Goal: Task Accomplishment & Management: Use online tool/utility

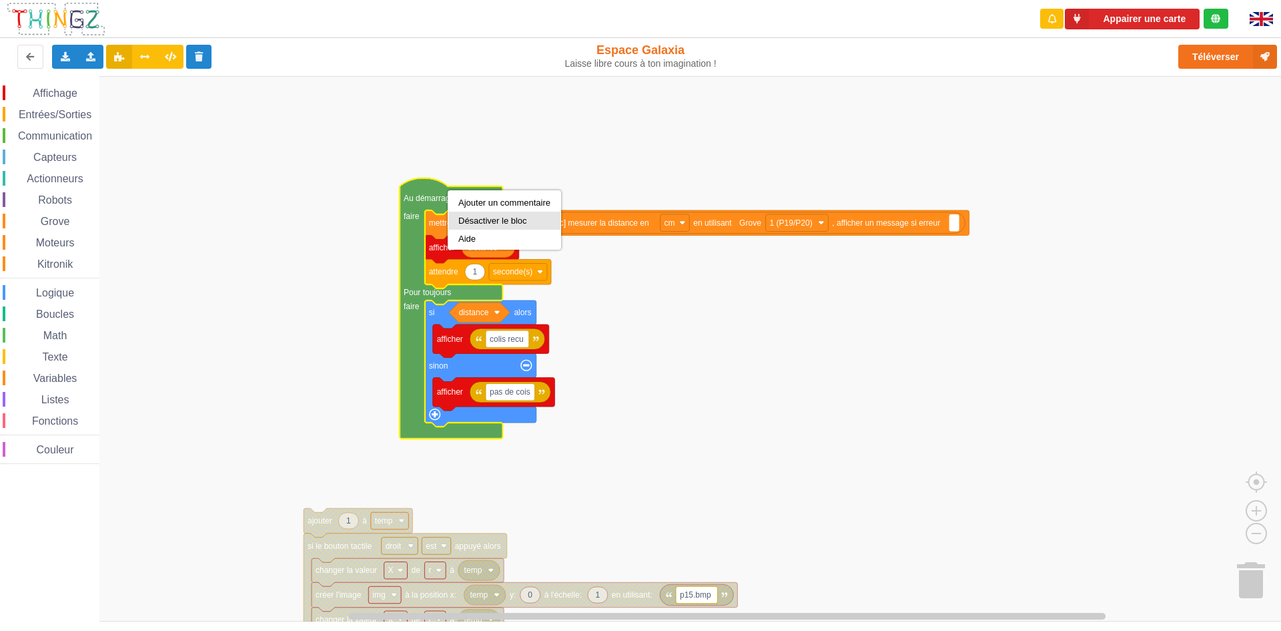
click at [502, 220] on div "Désactiver le bloc" at bounding box center [505, 221] width 92 height 10
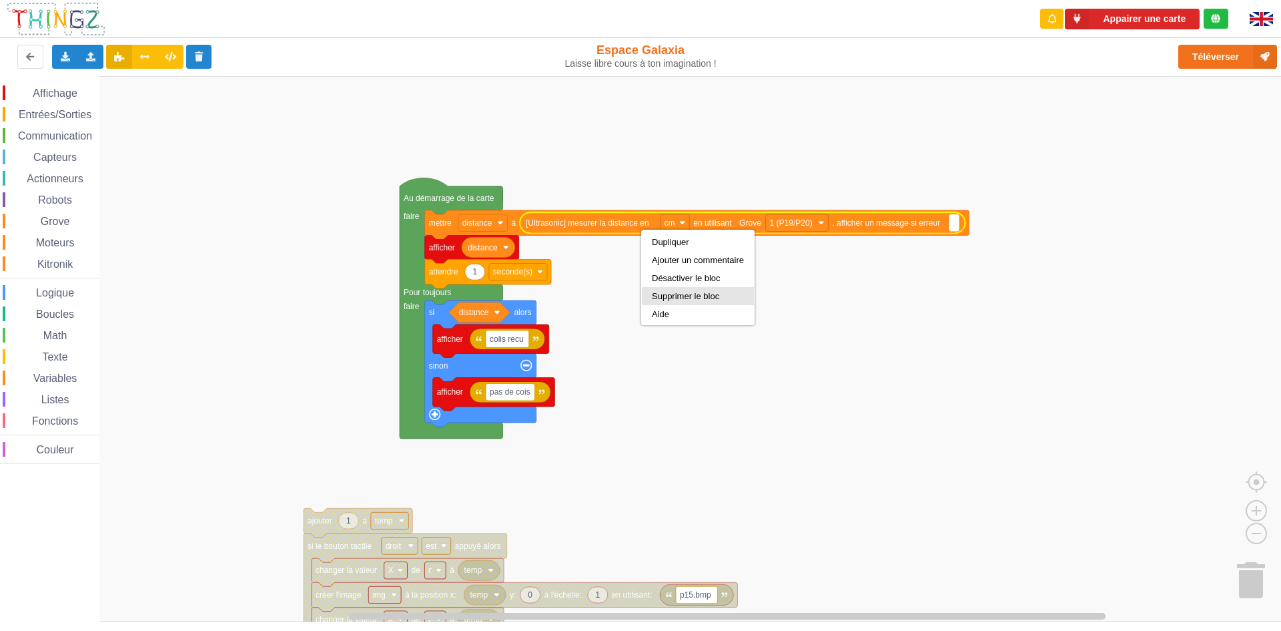
click at [682, 300] on div "Supprimer le bloc" at bounding box center [698, 296] width 92 height 10
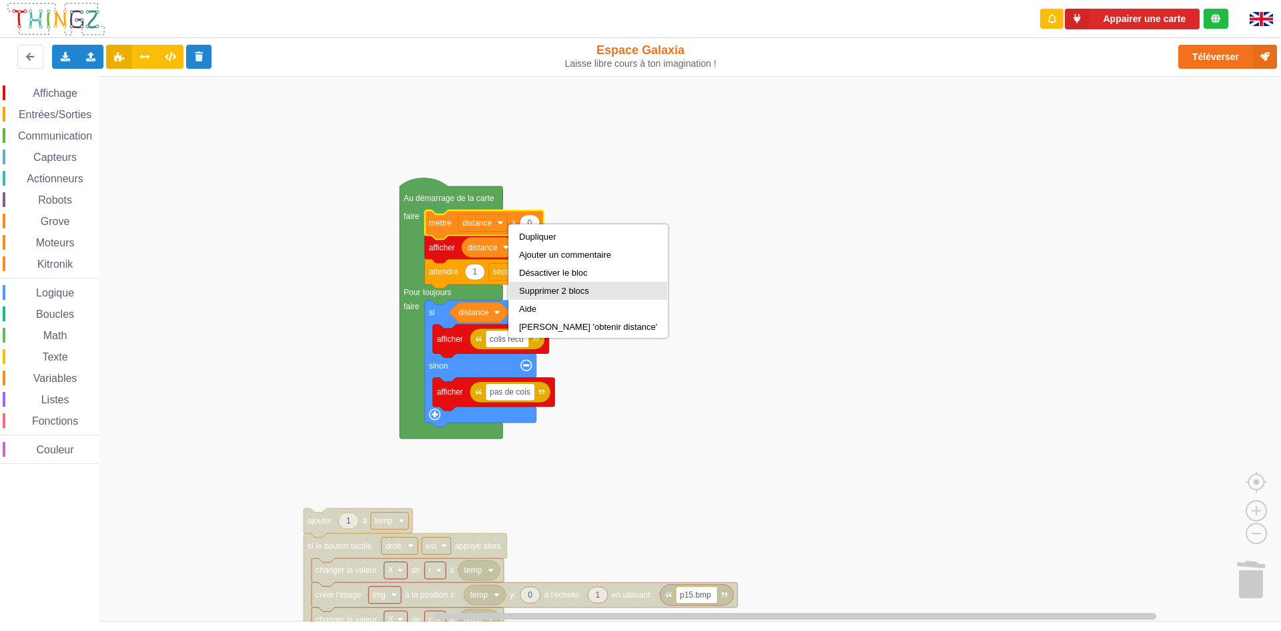
click at [555, 288] on div "Supprimer 2 blocs" at bounding box center [588, 291] width 138 height 10
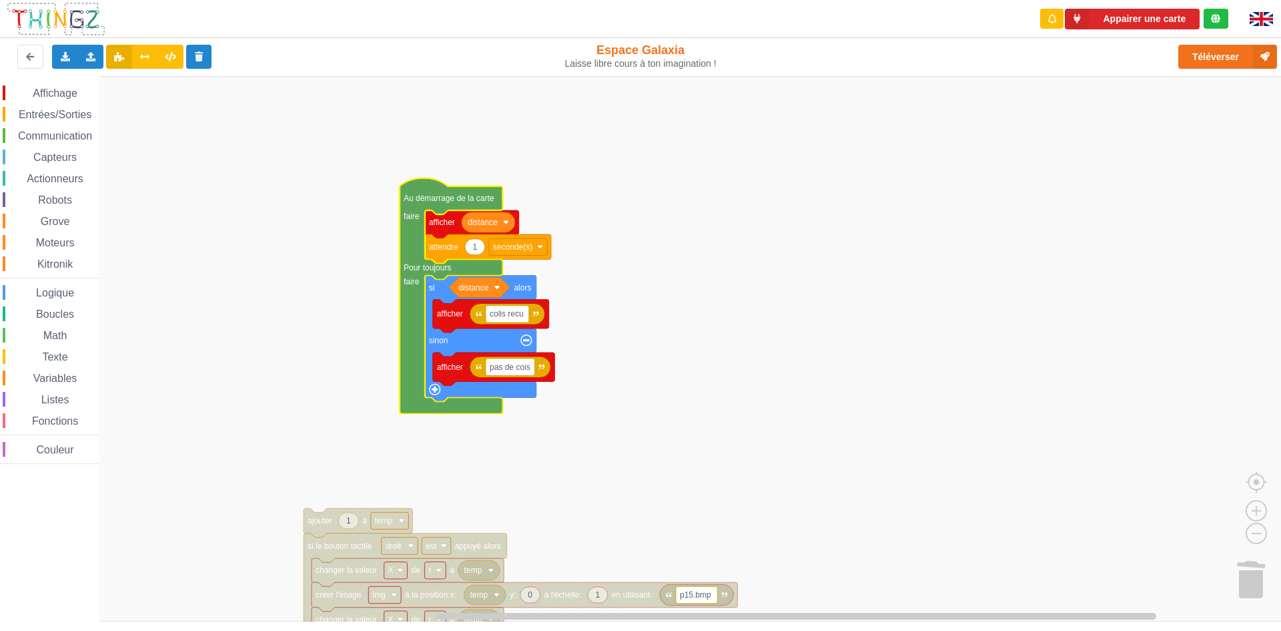
click at [674, 273] on rect "Espace de travail de Blocky" at bounding box center [645, 348] width 1291 height 545
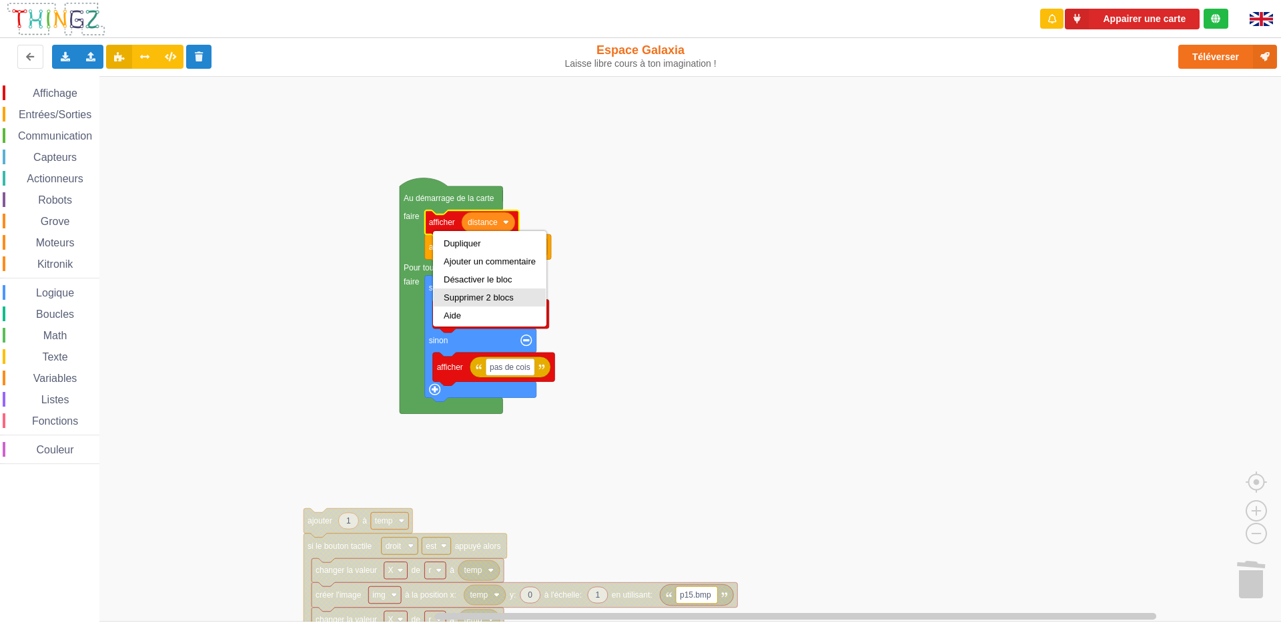
click at [467, 299] on div "Supprimer 2 blocs" at bounding box center [490, 297] width 92 height 10
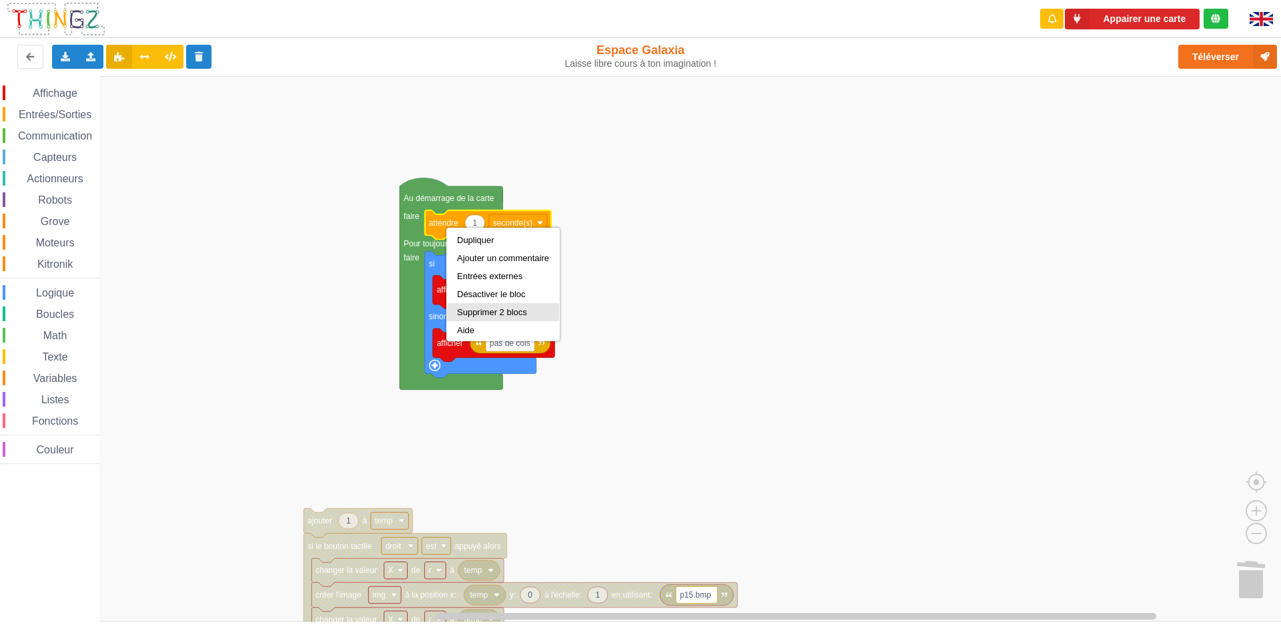
click at [492, 307] on div "Supprimer 2 blocs" at bounding box center [503, 312] width 92 height 10
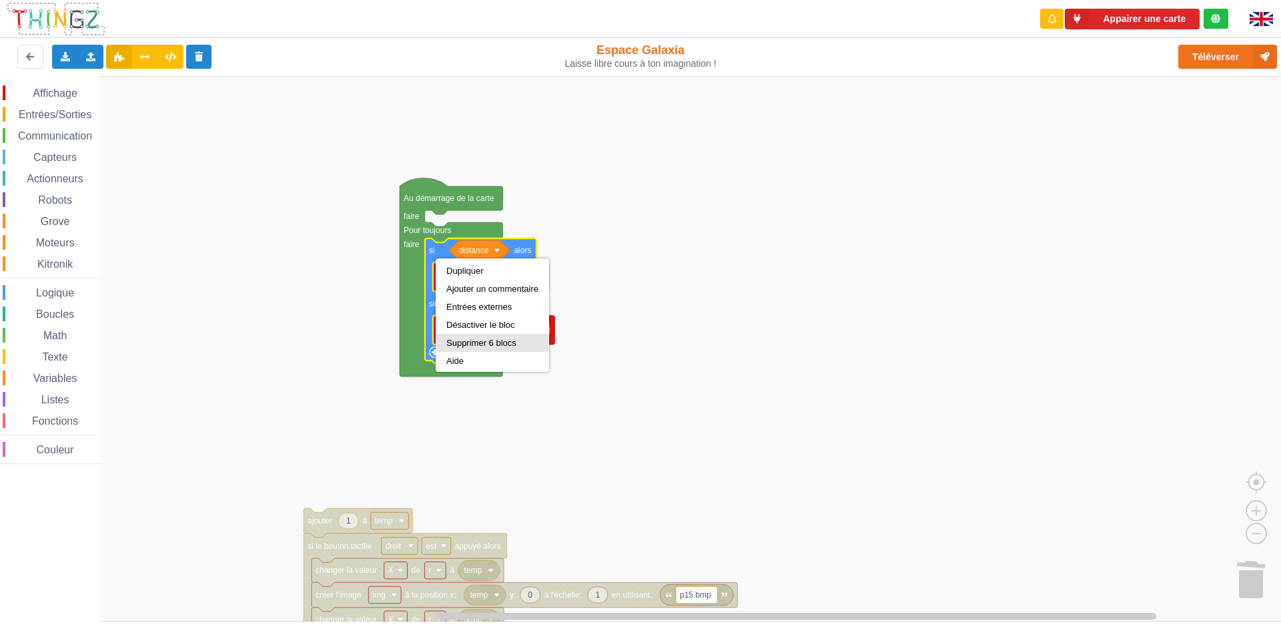
click at [491, 341] on div "Supprimer 6 blocs" at bounding box center [492, 343] width 92 height 10
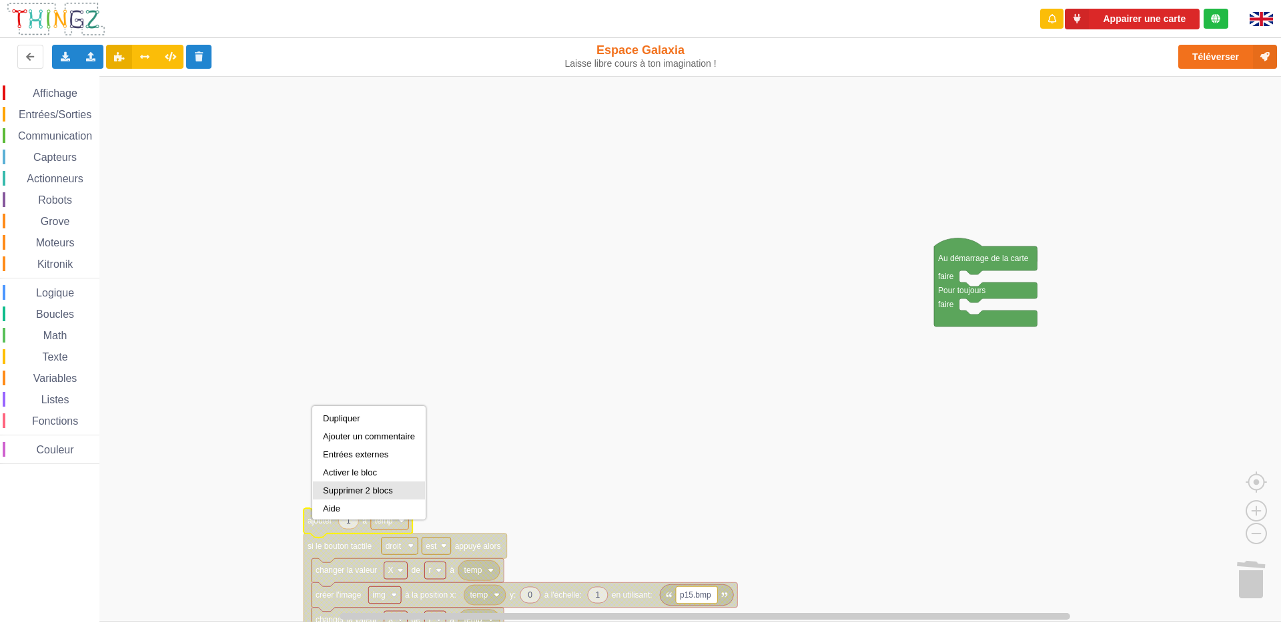
click at [363, 491] on div "Supprimer 2 blocs" at bounding box center [369, 490] width 92 height 10
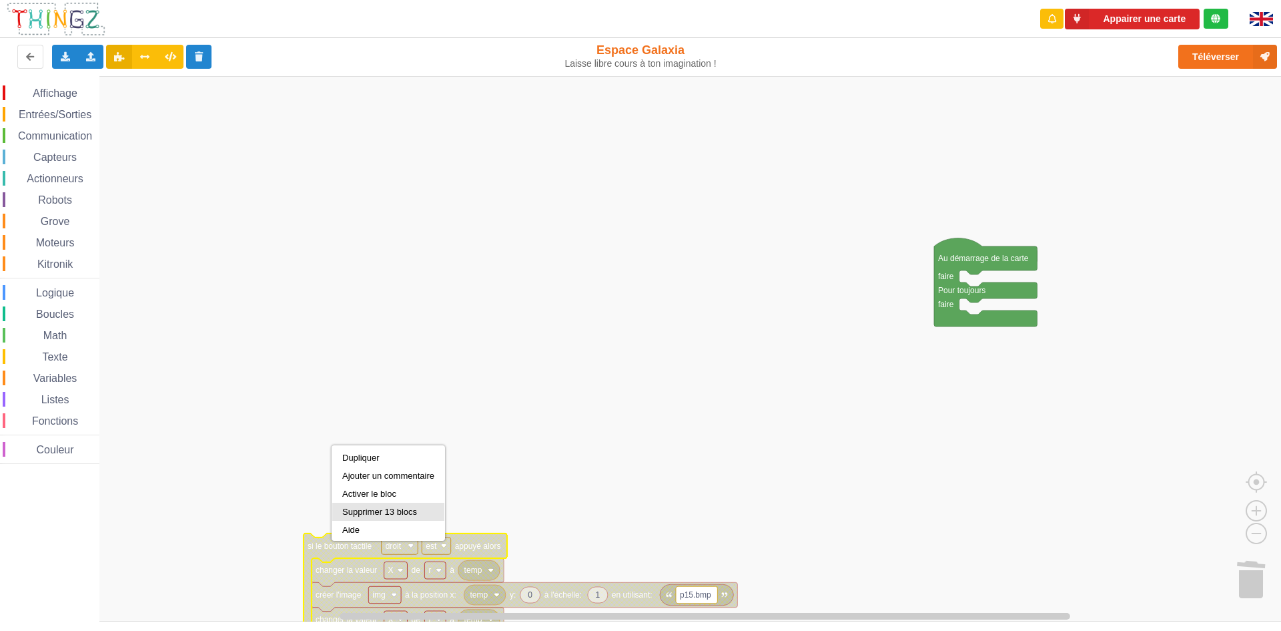
click at [372, 505] on div "Supprimer 13 blocs" at bounding box center [388, 512] width 112 height 18
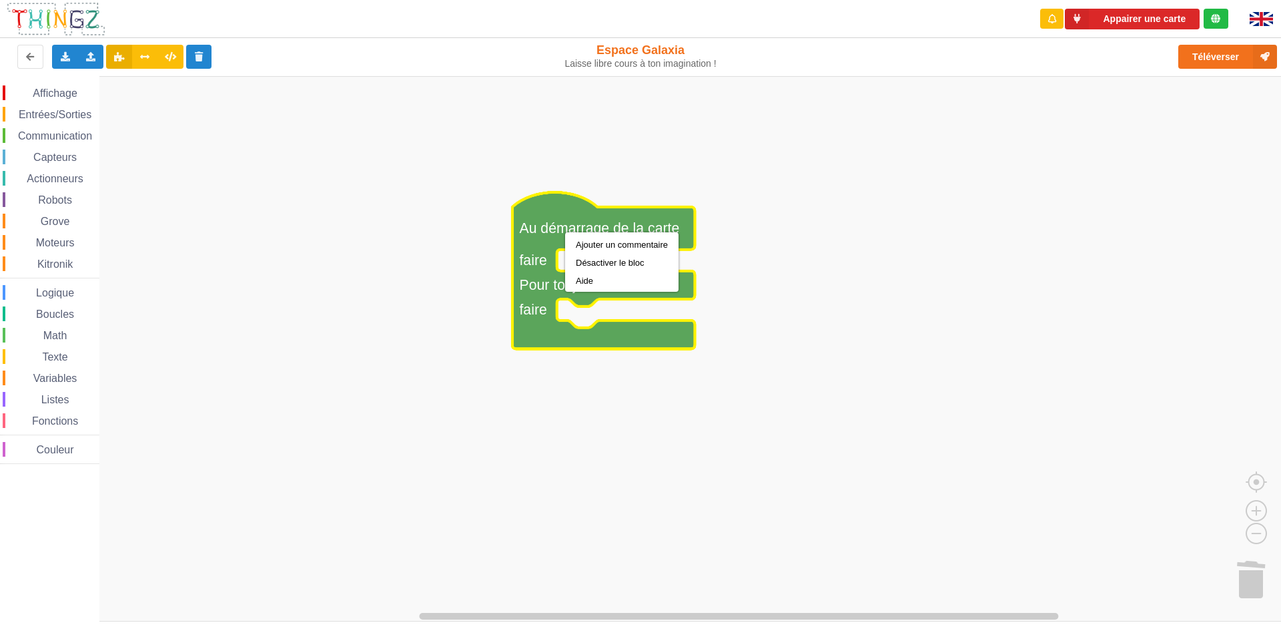
click at [566, 218] on icon "Espace de travail de Blocky" at bounding box center [604, 270] width 183 height 157
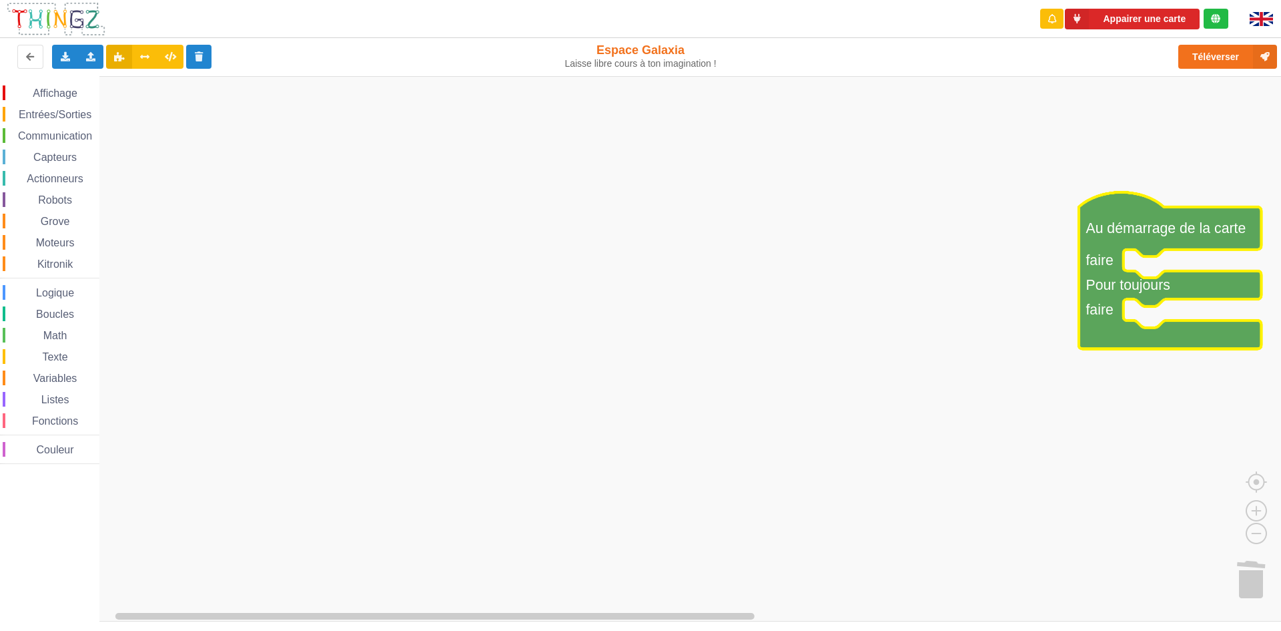
click at [85, 131] on span "Communication" at bounding box center [55, 135] width 78 height 11
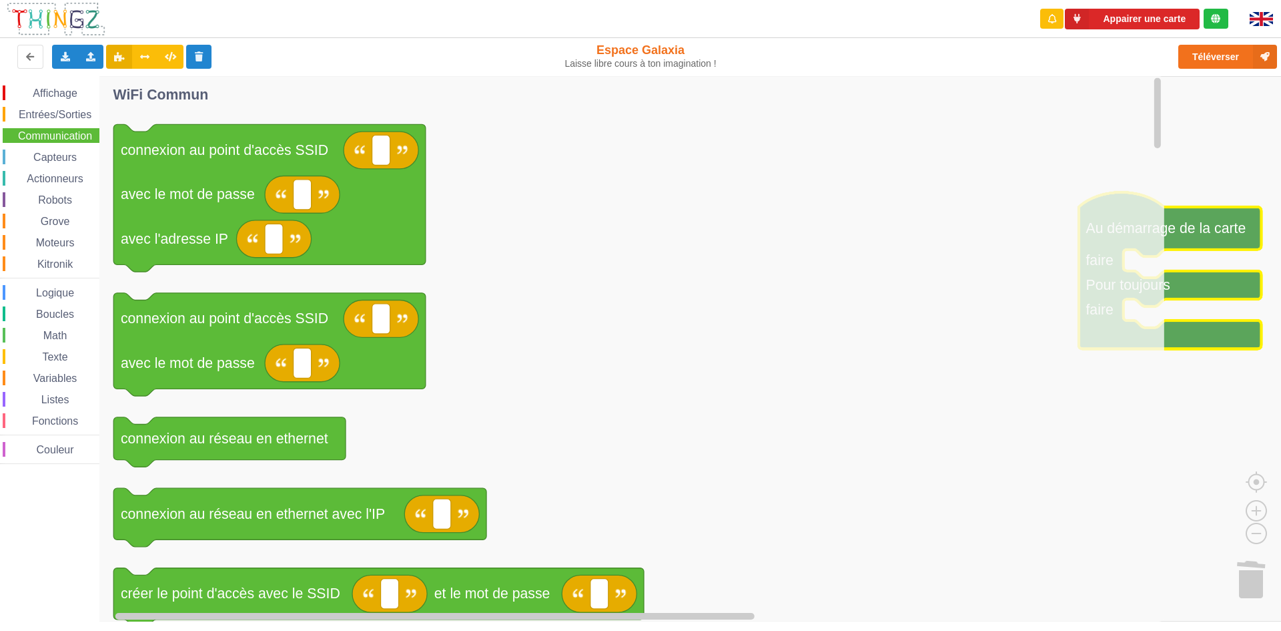
click at [43, 314] on span "Boucles" at bounding box center [55, 313] width 42 height 11
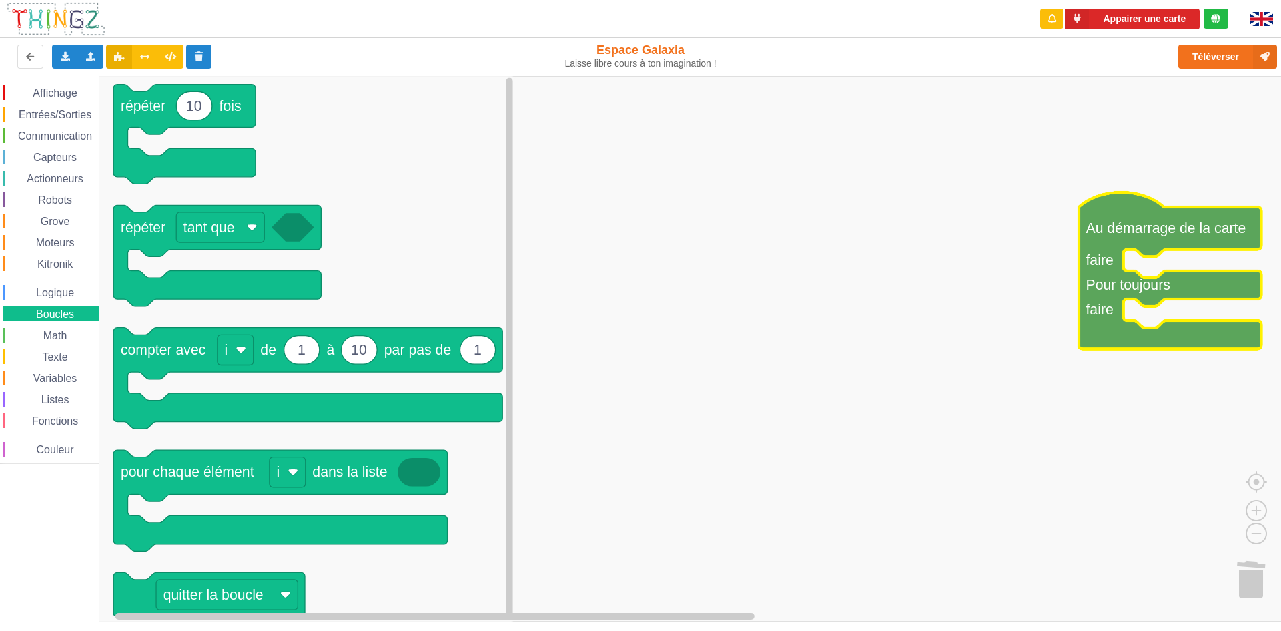
click at [52, 336] on span "Math" at bounding box center [55, 335] width 28 height 11
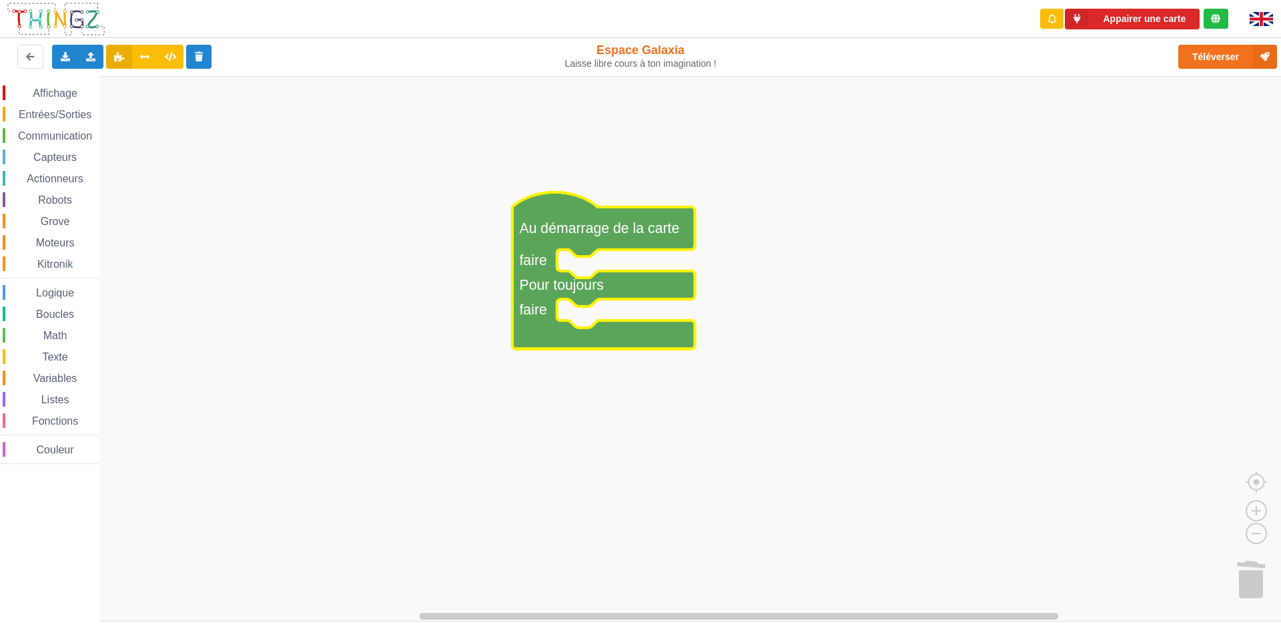
click at [67, 90] on span "Affichage" at bounding box center [55, 92] width 48 height 11
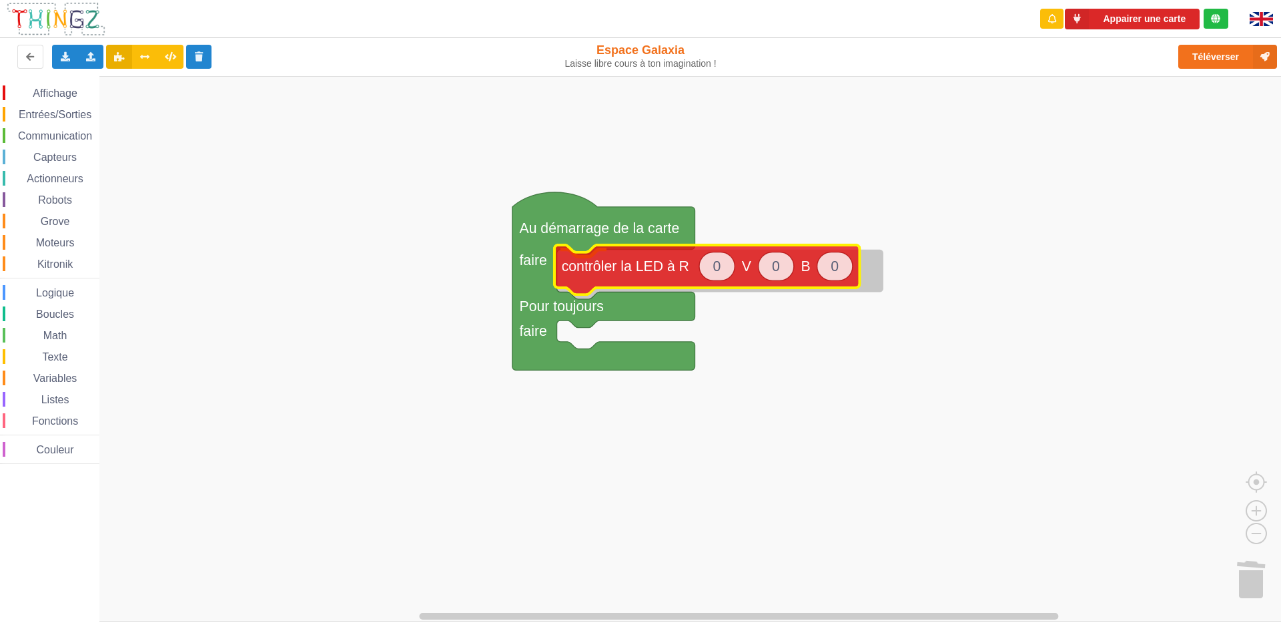
click at [661, 272] on div "Affichage Entrées/Sorties Communication Capteurs Actionneurs Robots Grove Moteu…" at bounding box center [645, 348] width 1291 height 545
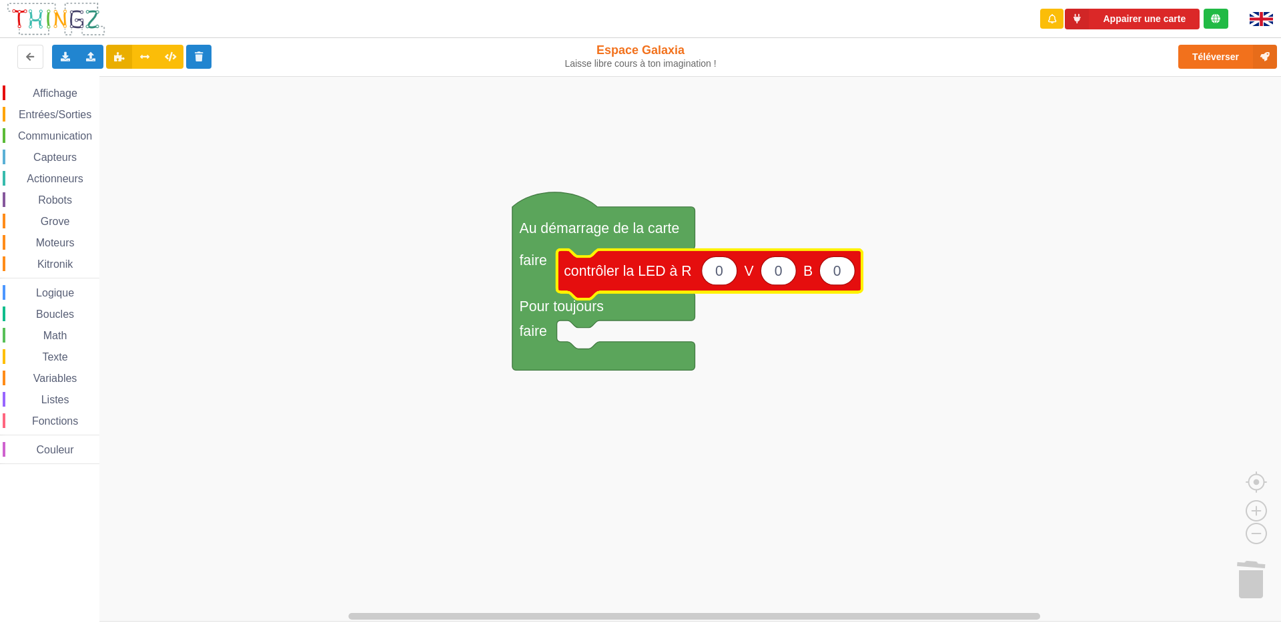
click at [63, 115] on span "Entrées/Sorties" at bounding box center [55, 114] width 77 height 11
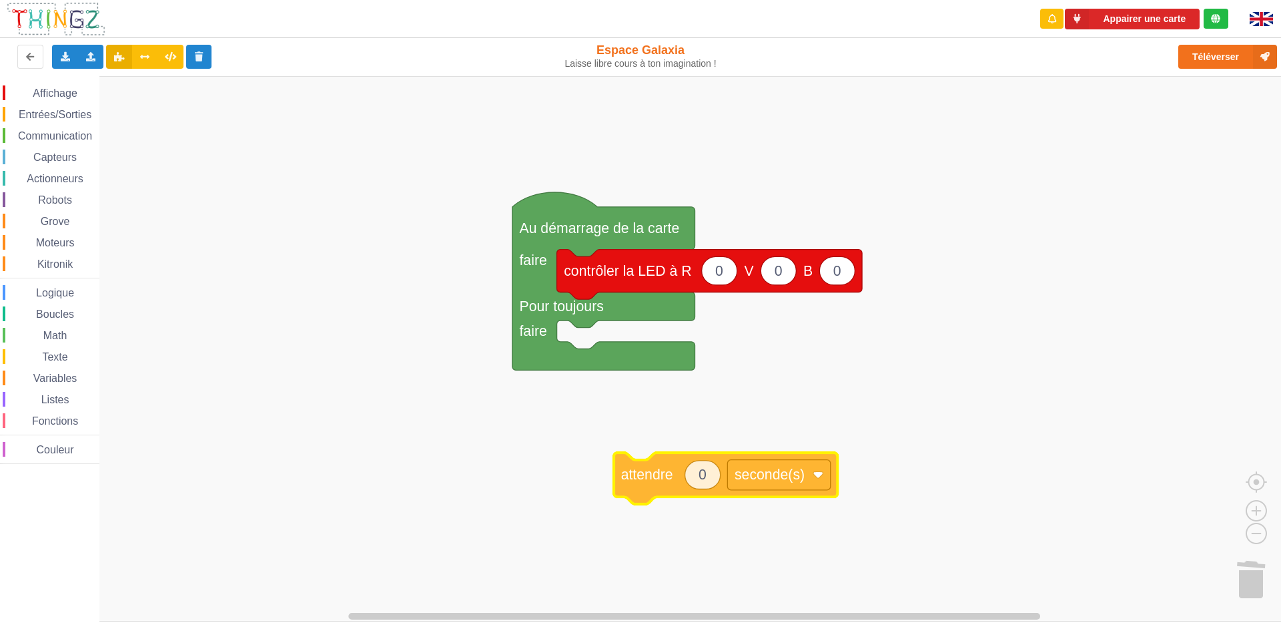
click at [635, 469] on div "Affichage Entrées/Sorties Communication Capteurs Actionneurs Robots Grove Moteu…" at bounding box center [645, 348] width 1291 height 545
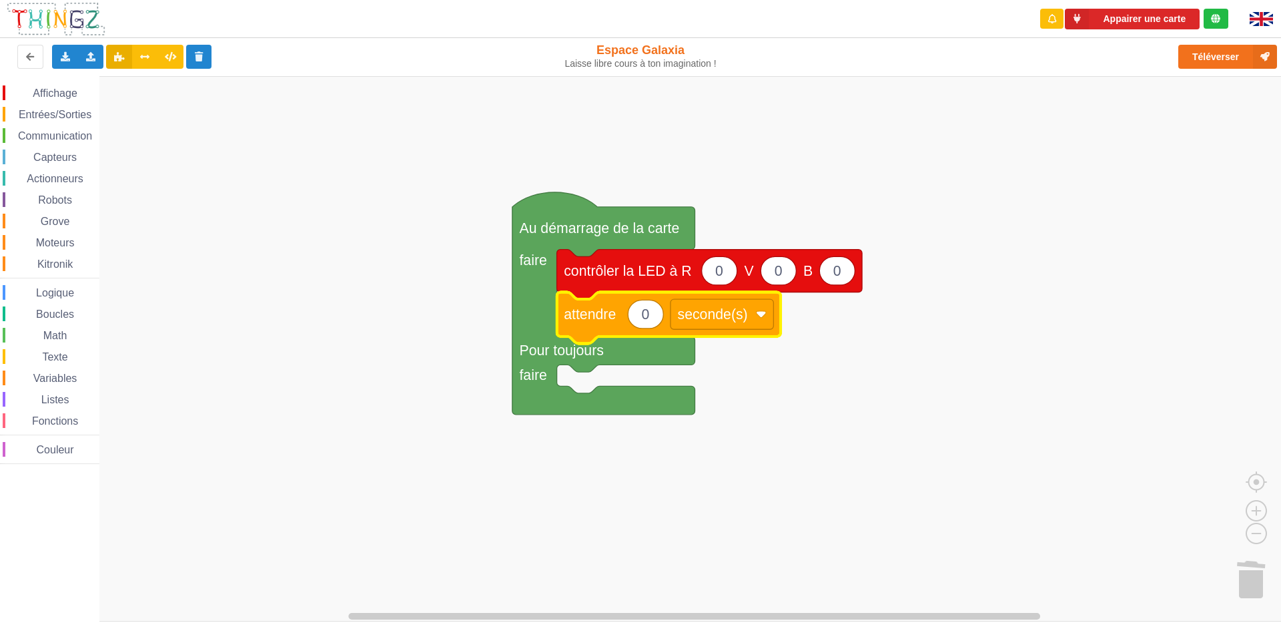
click at [721, 270] on text "0" at bounding box center [719, 270] width 8 height 16
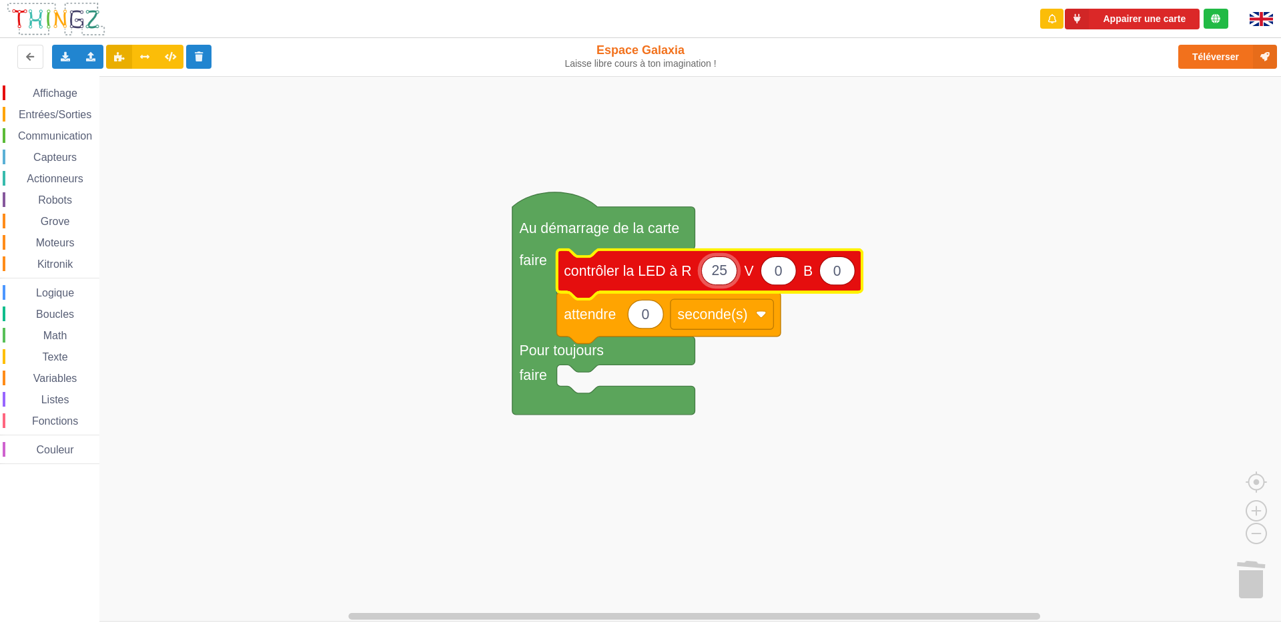
type input "255"
click at [795, 273] on icon "Espace de travail de Blocky" at bounding box center [787, 270] width 35 height 29
type input "255"
click at [862, 267] on icon "Espace de travail de Blocky" at bounding box center [854, 270] width 35 height 29
type input "255"
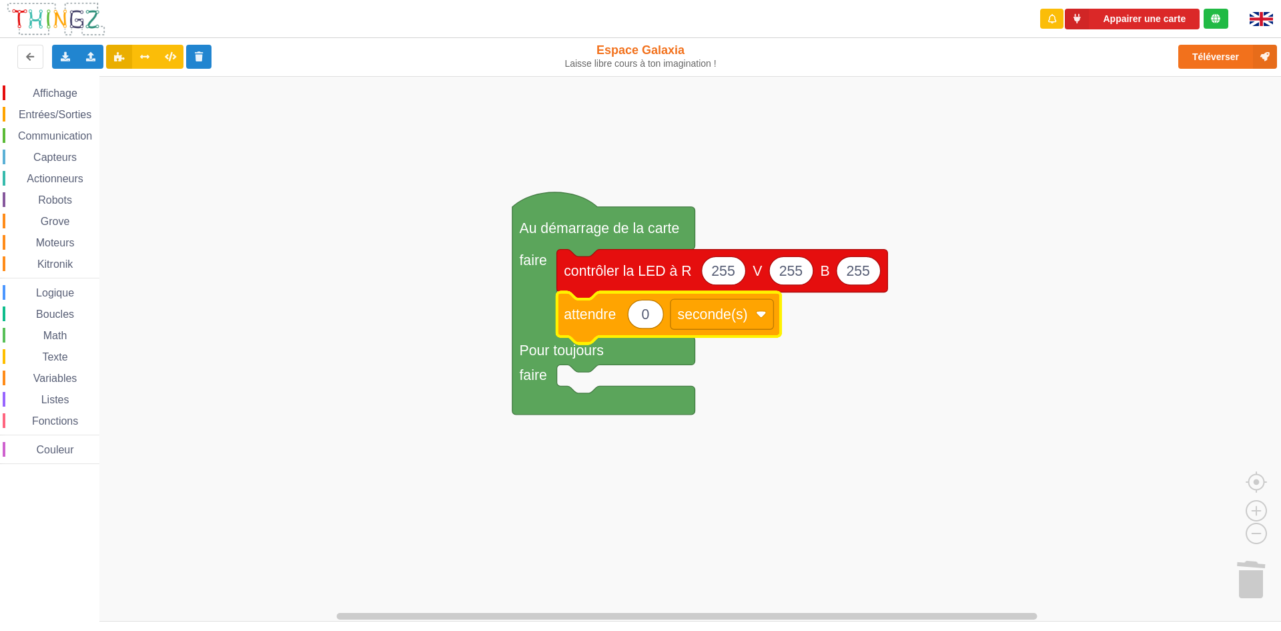
click at [661, 311] on icon "Espace de travail de Blocky" at bounding box center [645, 314] width 35 height 29
type input "1"
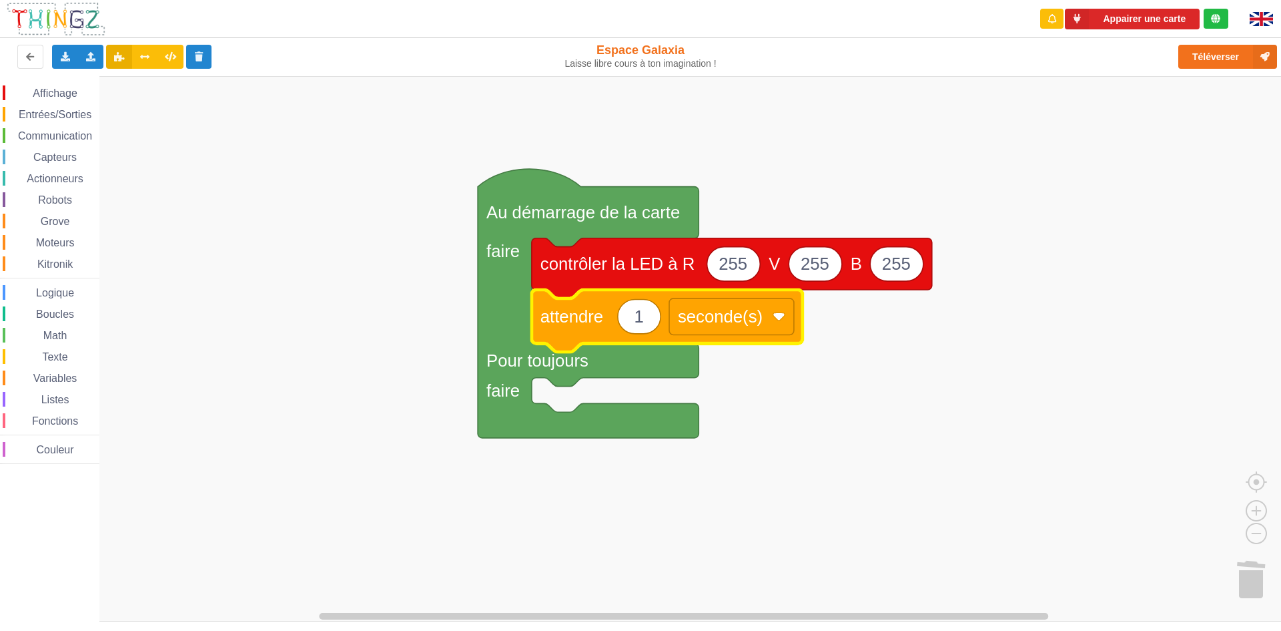
click at [61, 87] on div "Affichage" at bounding box center [51, 92] width 97 height 15
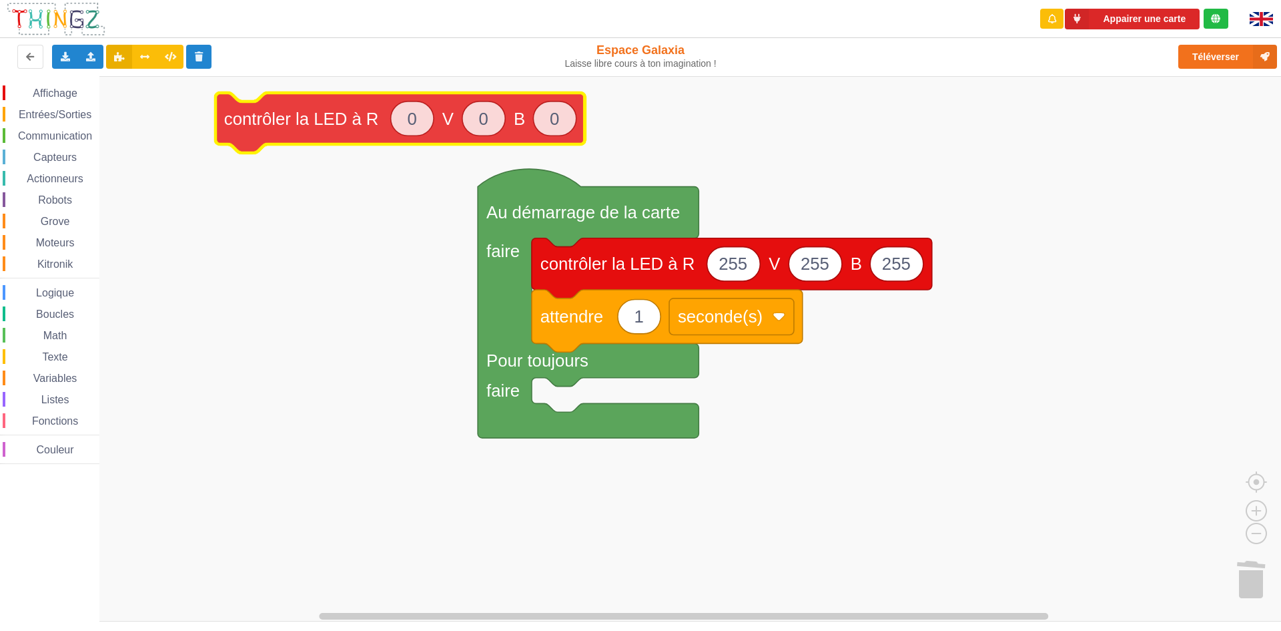
click at [322, 120] on div "Affichage Entrées/Sorties Communication Capteurs Actionneurs Robots Grove Moteu…" at bounding box center [645, 348] width 1291 height 545
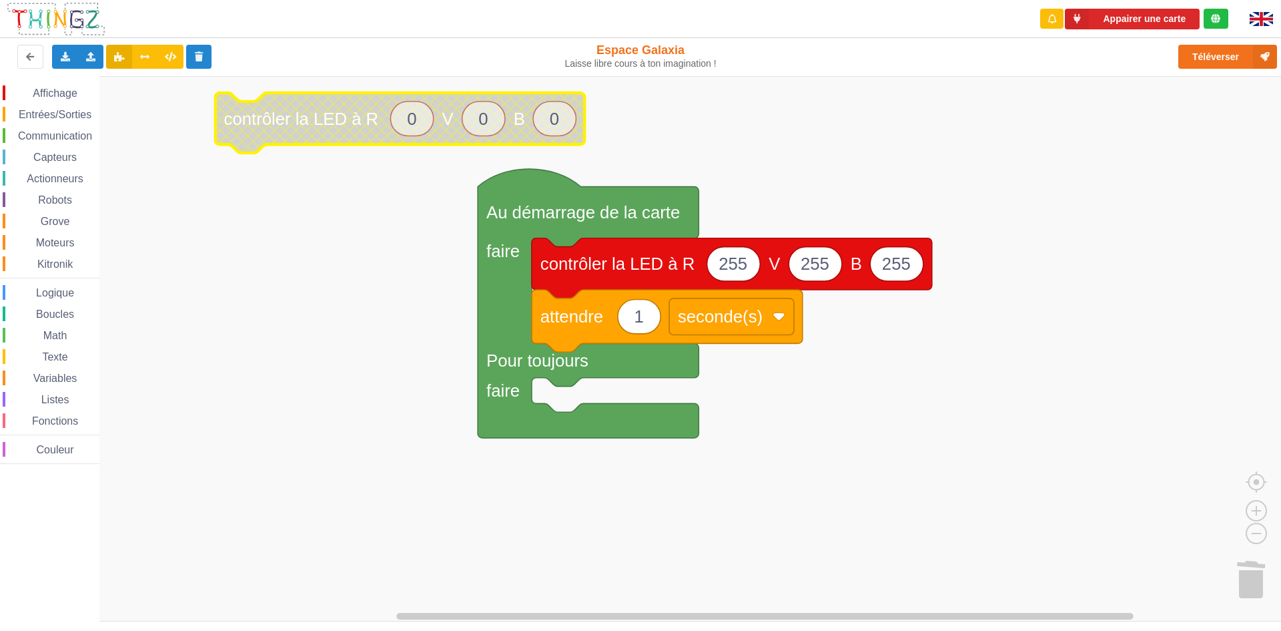
click at [78, 93] on span "Affichage" at bounding box center [55, 92] width 48 height 11
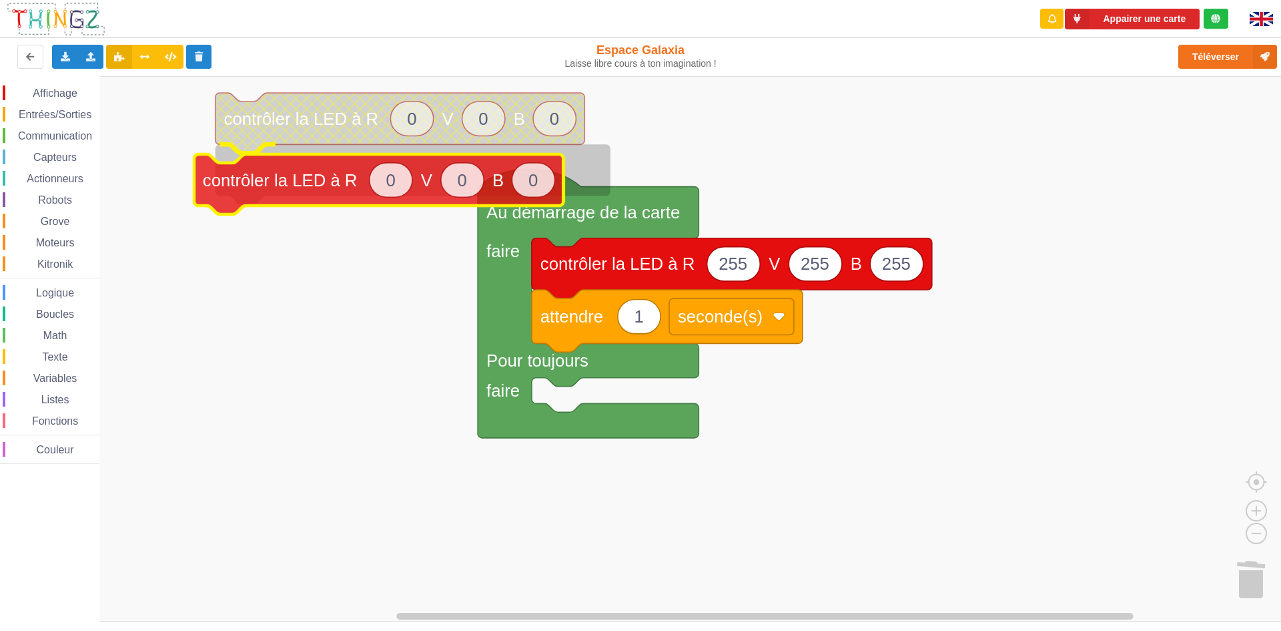
click at [254, 180] on div "Affichage Entrées/Sorties Communication Capteurs Actionneurs Robots Grove Moteu…" at bounding box center [645, 348] width 1291 height 545
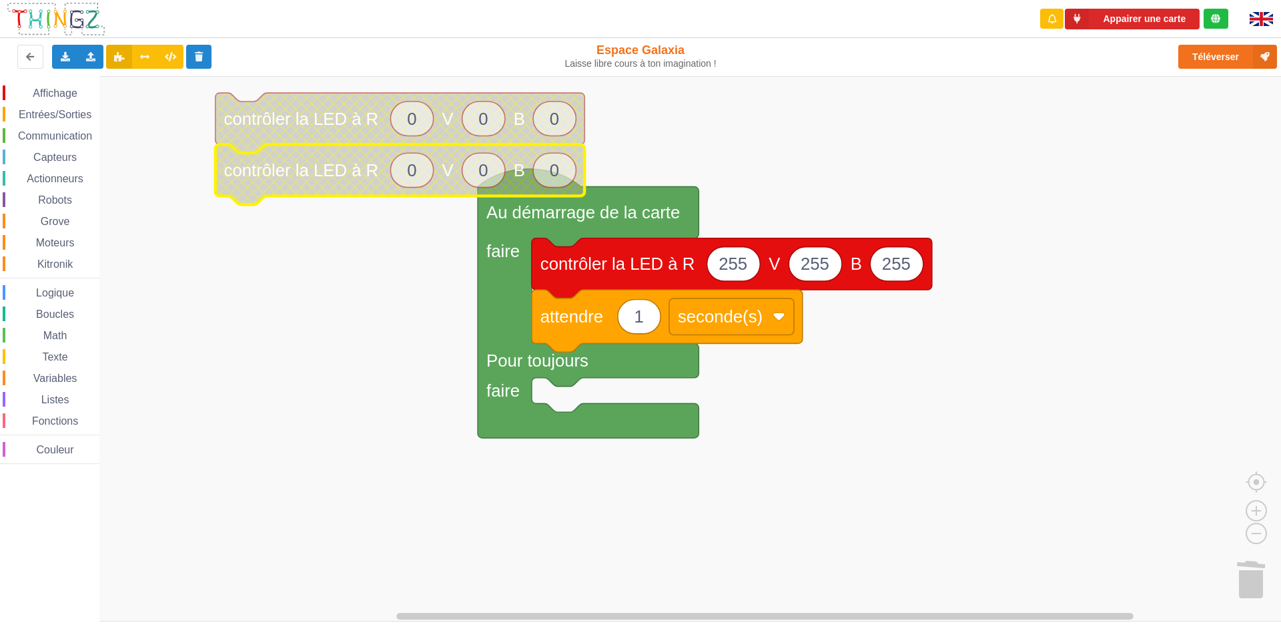
click at [82, 87] on div "Affichage" at bounding box center [51, 92] width 97 height 15
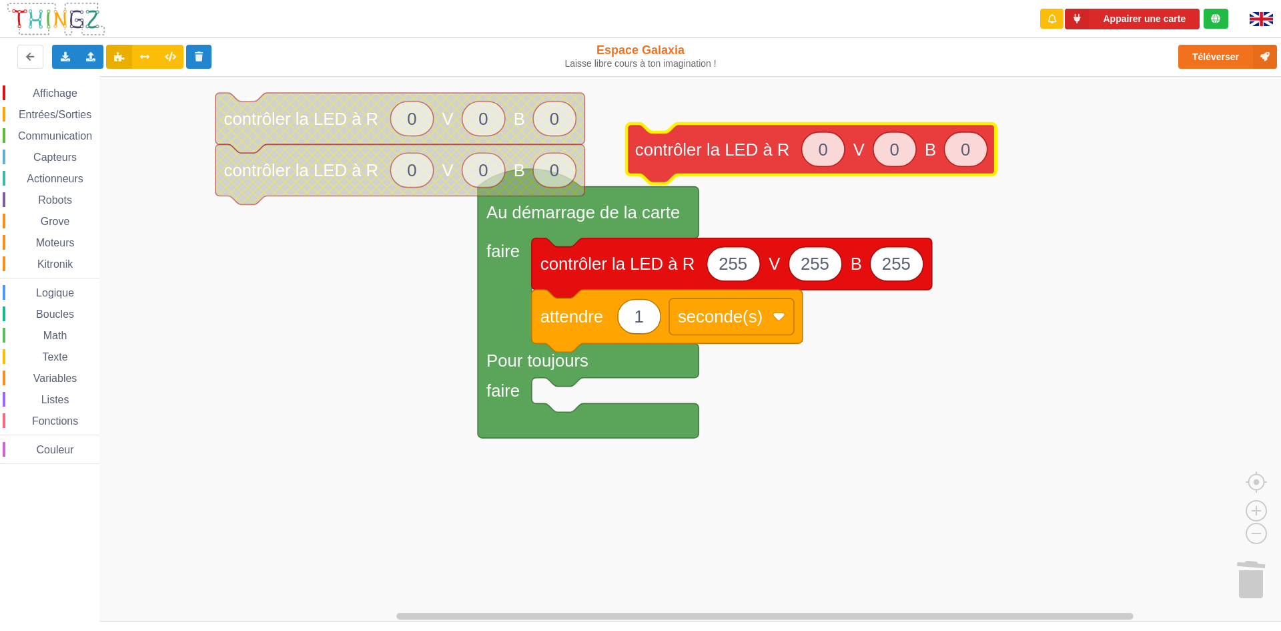
click at [714, 152] on div "Affichage Entrées/Sorties Communication Capteurs Actionneurs Robots Grove Moteu…" at bounding box center [645, 348] width 1291 height 545
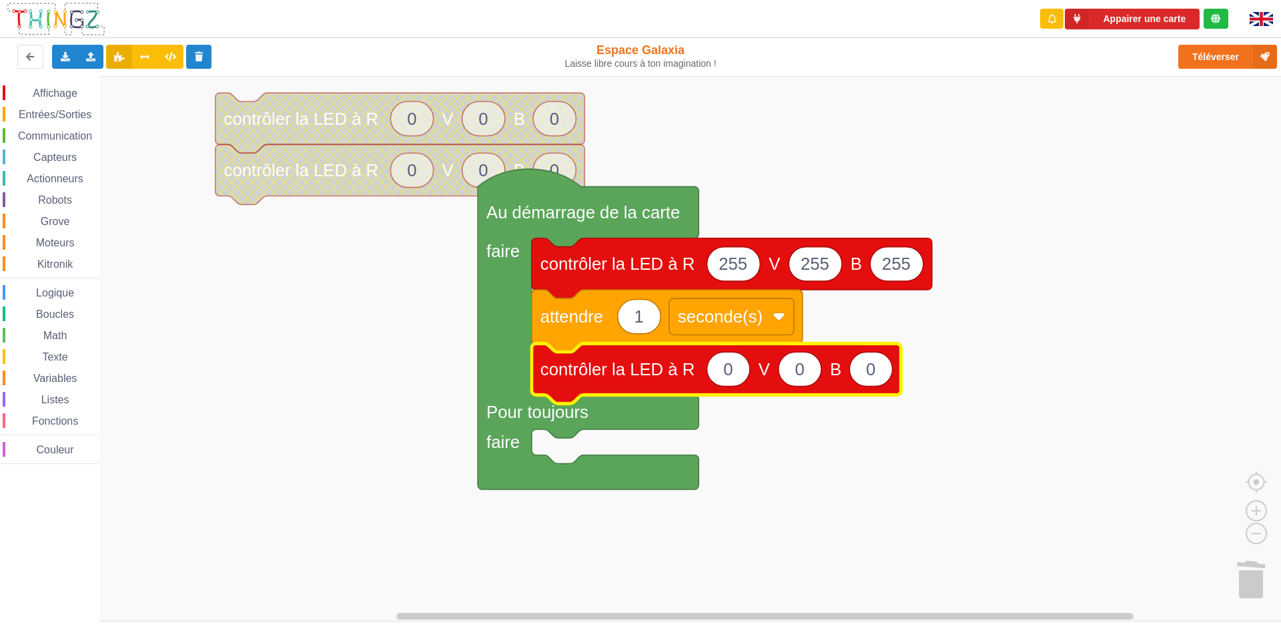
click at [68, 111] on span "Entrées/Sorties" at bounding box center [55, 114] width 77 height 11
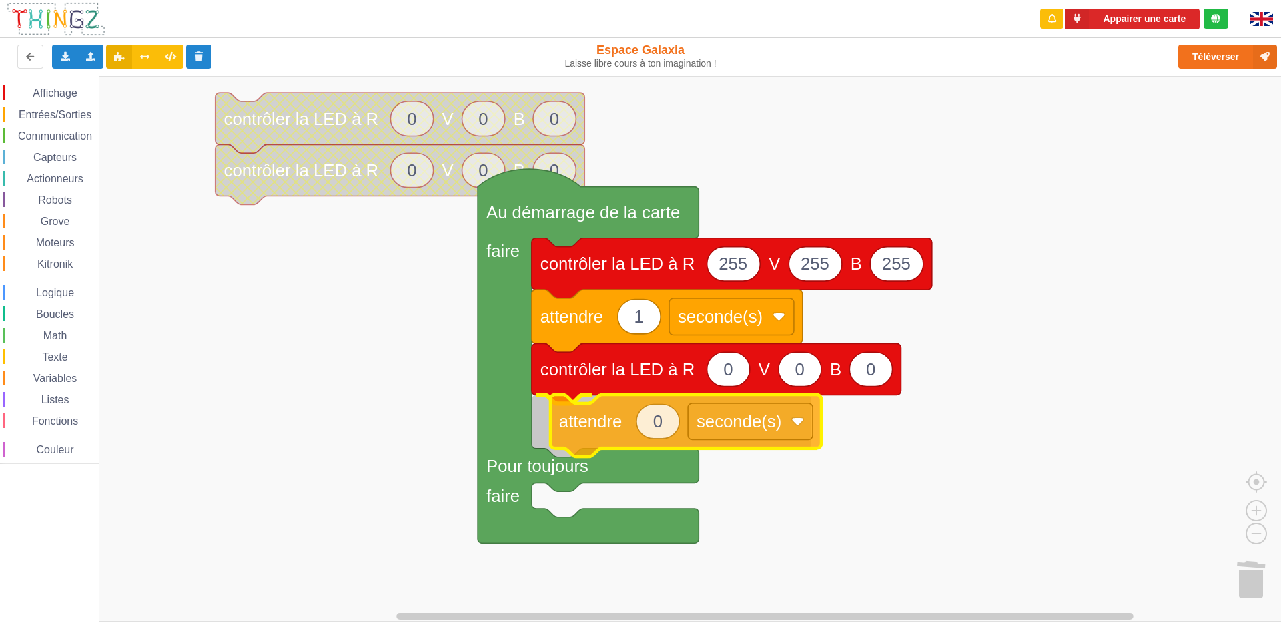
click at [585, 416] on div "Affichage Entrées/Sorties Communication Capteurs Actionneurs Robots Grove Moteu…" at bounding box center [645, 348] width 1291 height 545
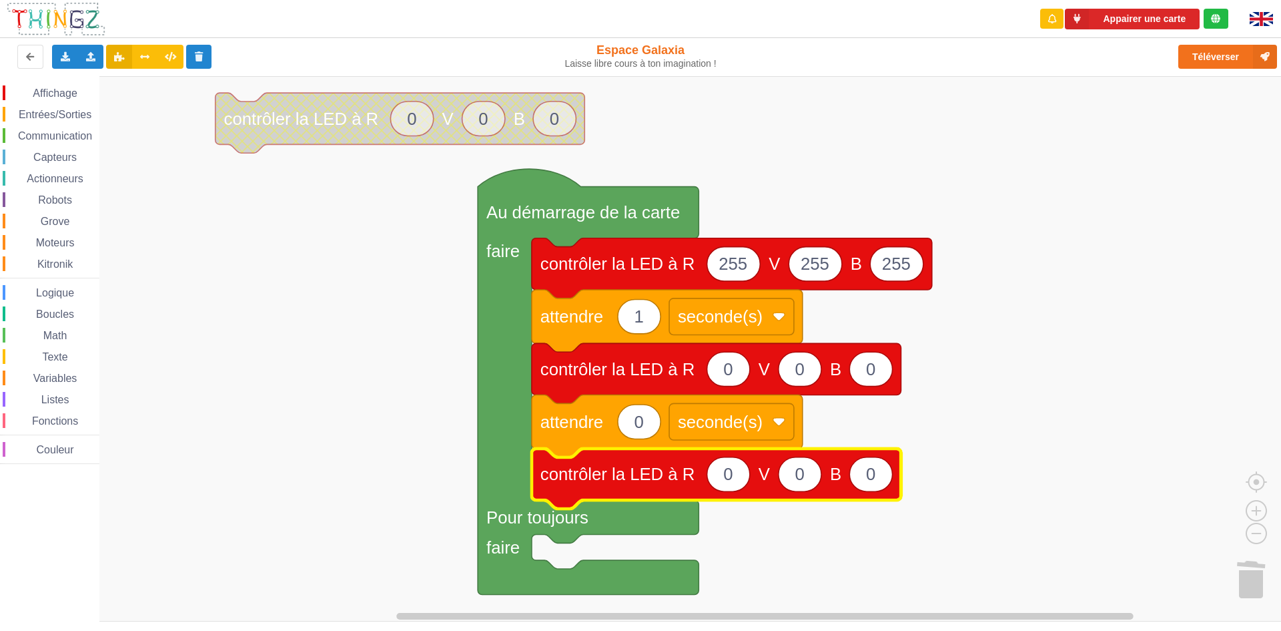
click at [55, 115] on span "Entrées/Sorties" at bounding box center [55, 114] width 77 height 11
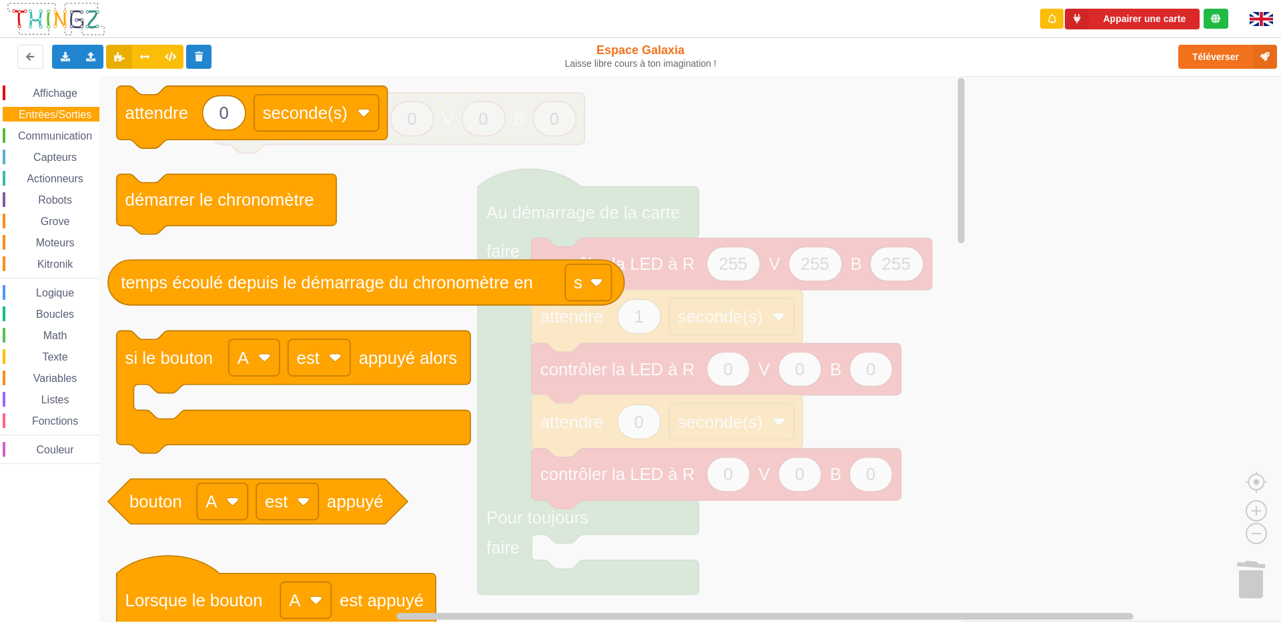
click at [476, 420] on icon "0 attendre seconde(s) démarrer le chronomètre temps écoulé depuis le démarrage …" at bounding box center [533, 348] width 869 height 545
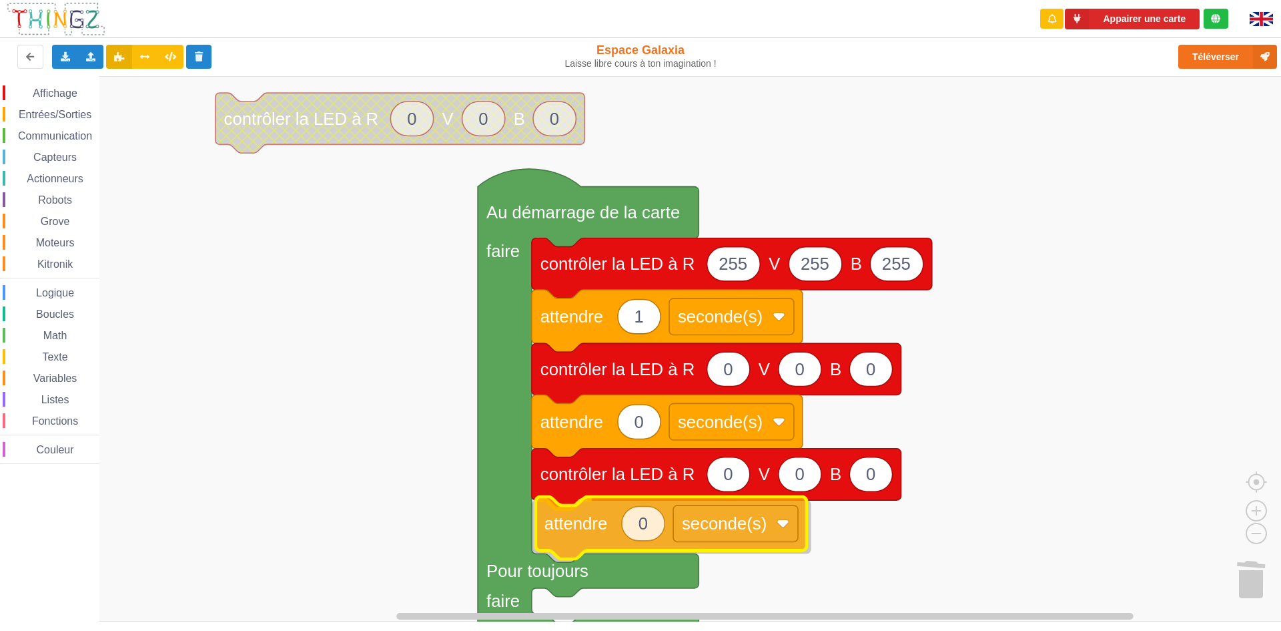
click at [599, 519] on div "Affichage Entrées/Sorties Communication Capteurs Actionneurs Robots Grove Moteu…" at bounding box center [645, 348] width 1291 height 545
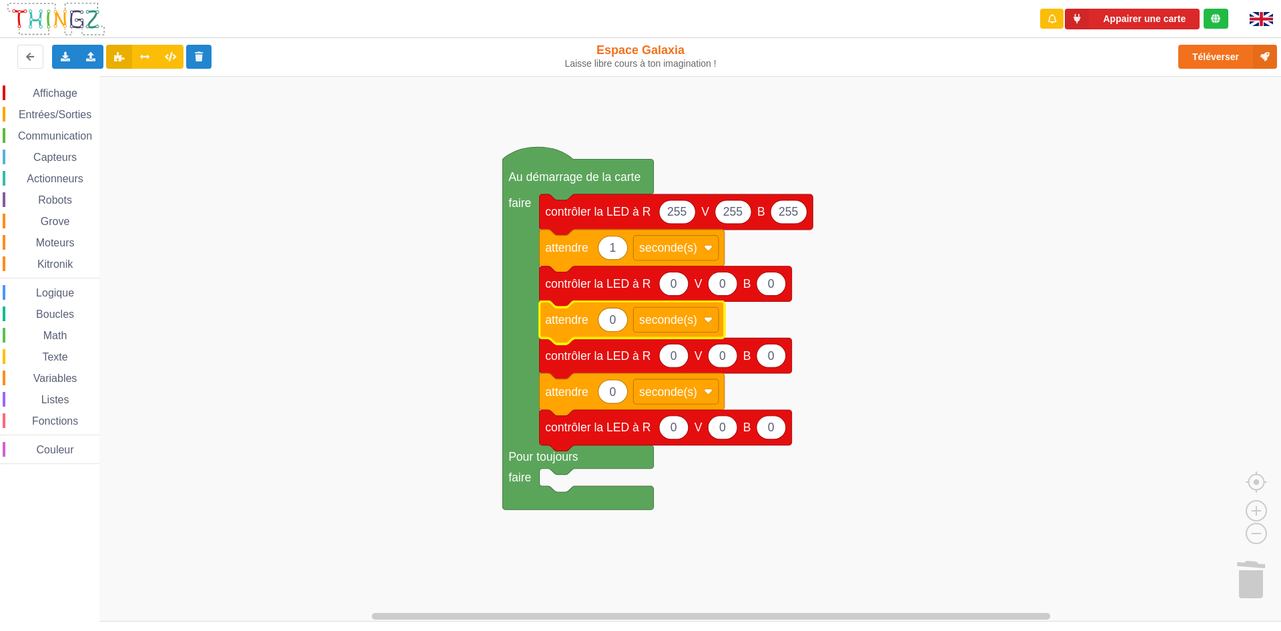
click at [621, 316] on icon "Espace de travail de Blocky" at bounding box center [613, 319] width 29 height 23
type input "1"
click at [625, 388] on icon "Espace de travail de Blocky" at bounding box center [613, 391] width 29 height 23
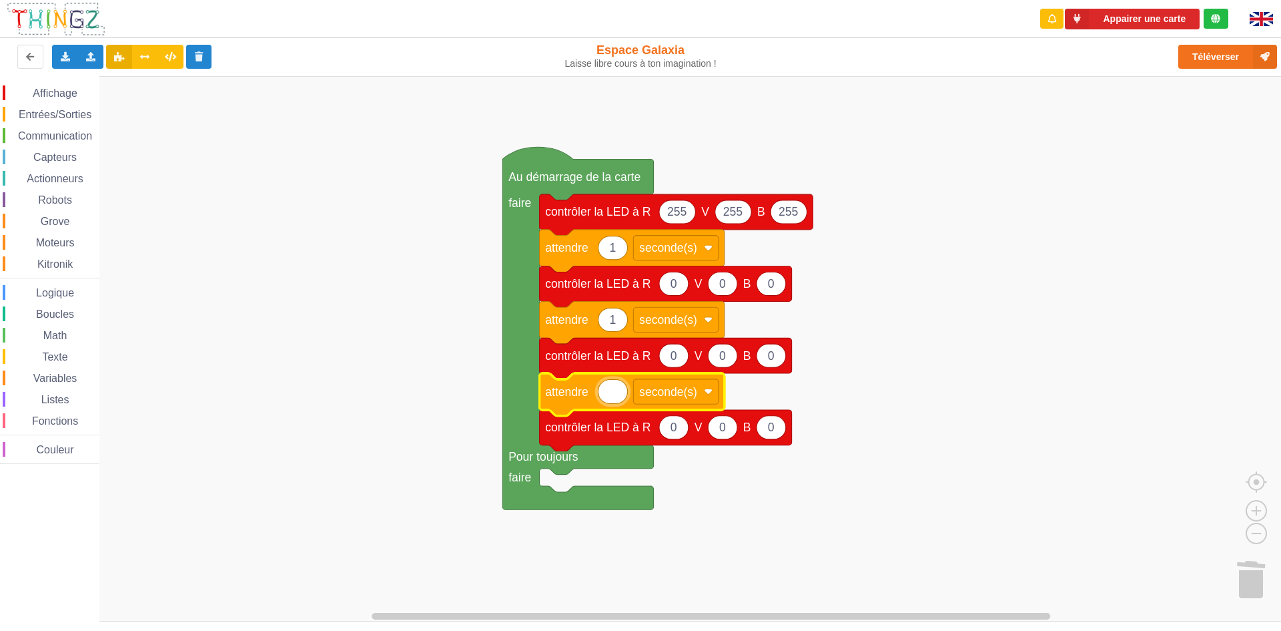
type input "1"
click at [689, 287] on icon "Espace de travail de Blocky" at bounding box center [666, 286] width 252 height 41
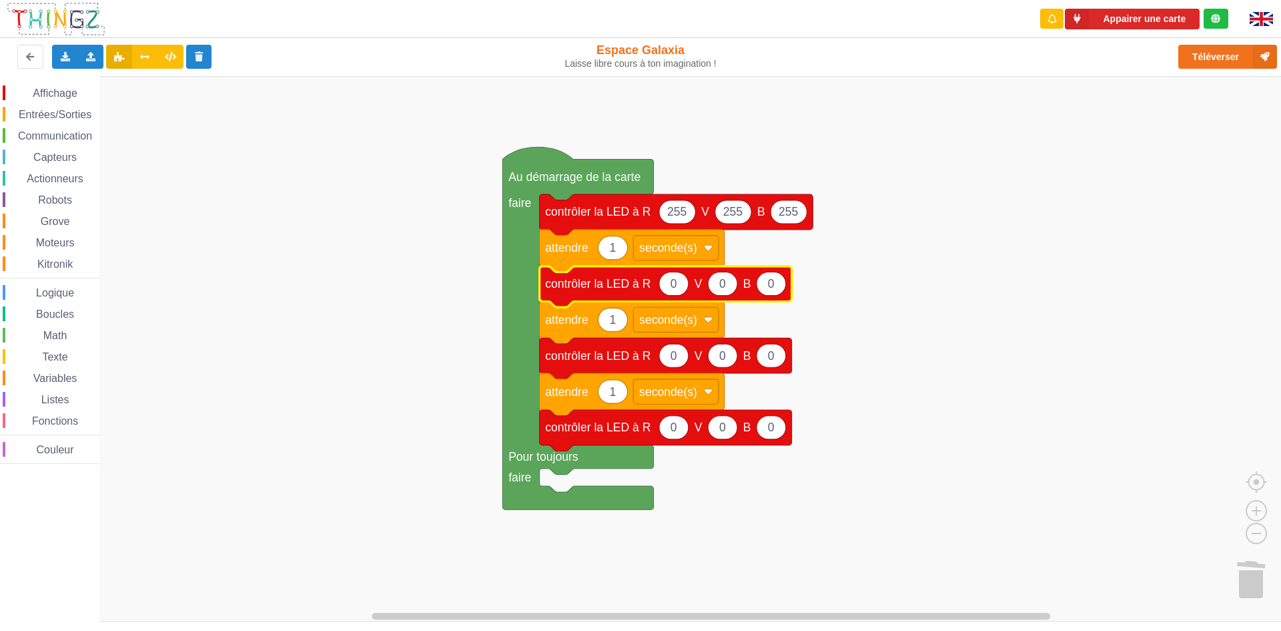
click at [687, 287] on icon "Espace de travail de Blocky" at bounding box center [673, 283] width 29 height 23
type input "5"
type input "255"
click at [729, 282] on text "0" at bounding box center [730, 283] width 7 height 13
type input "255"
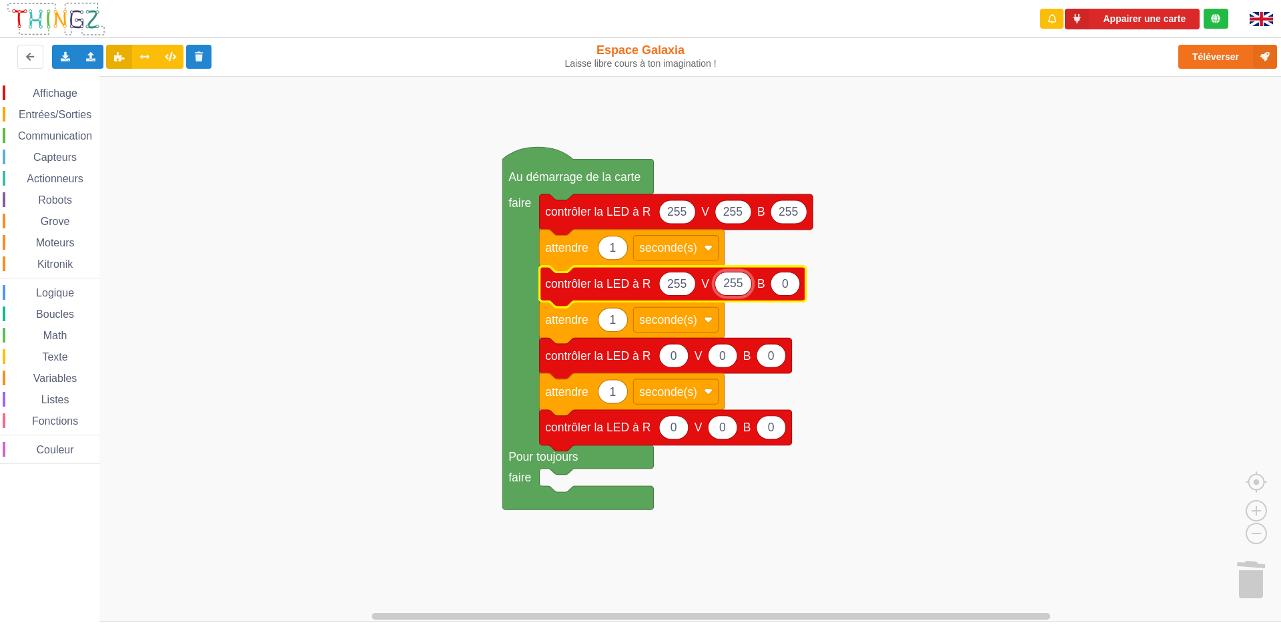
click at [792, 288] on icon "Espace de travail de Blocky" at bounding box center [785, 283] width 29 height 23
type input "255"
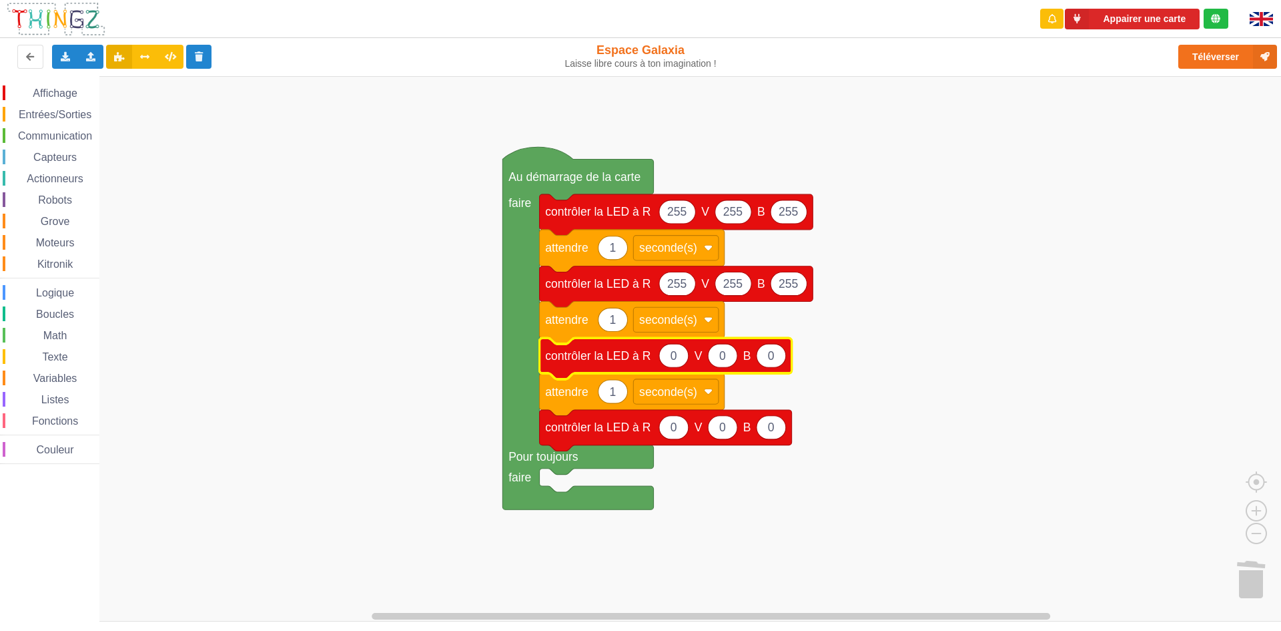
click at [676, 354] on text "0" at bounding box center [674, 355] width 7 height 13
type input "255"
click at [739, 362] on icon "Espace de travail de Blocky" at bounding box center [729, 355] width 29 height 23
type input "255"
click at [794, 370] on icon "Espace de travail de Blocky" at bounding box center [673, 358] width 266 height 41
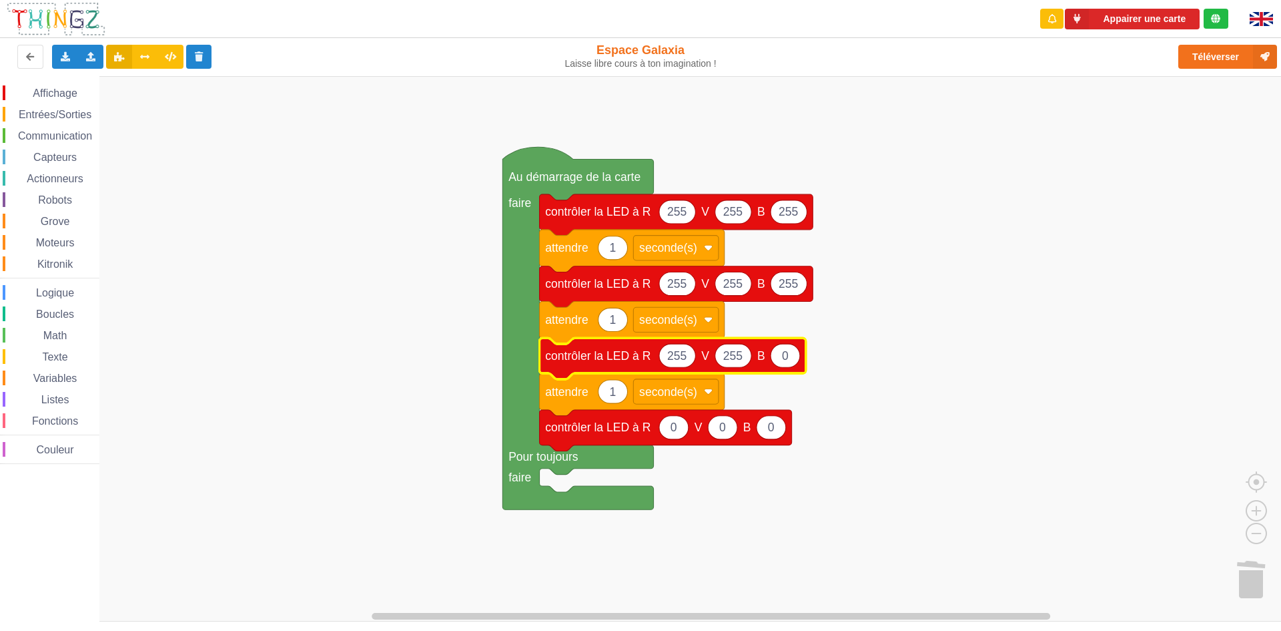
click at [798, 362] on icon "Espace de travail de Blocky" at bounding box center [785, 355] width 29 height 23
type input "255"
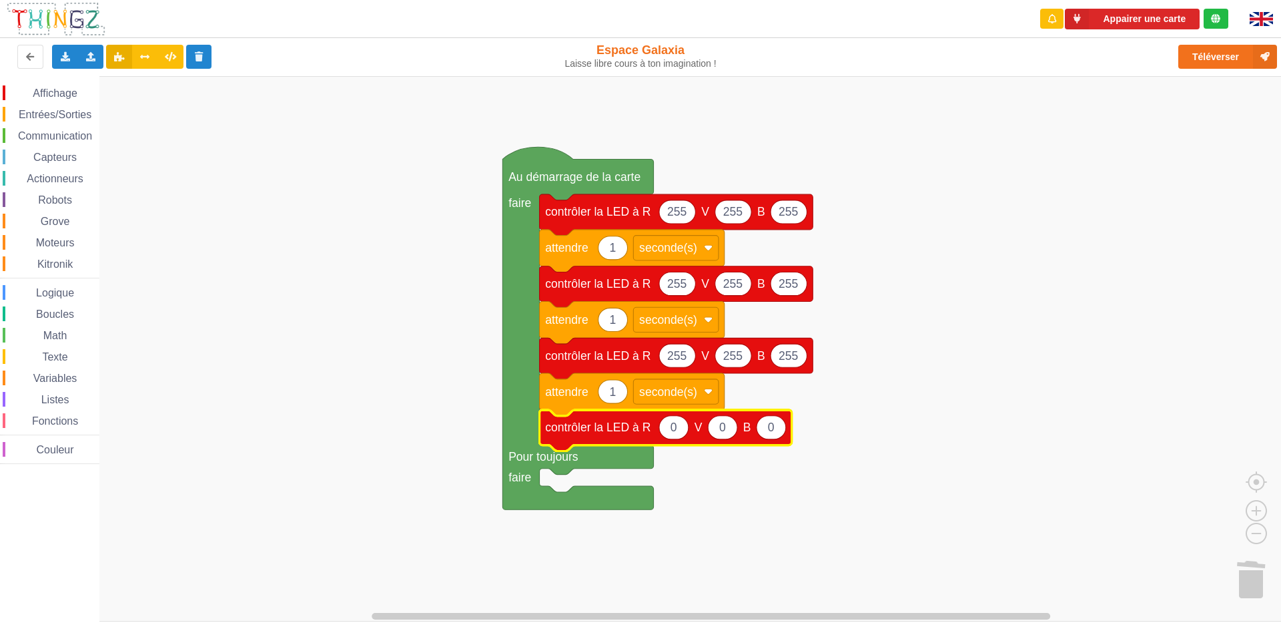
click at [675, 432] on text "0" at bounding box center [674, 426] width 7 height 13
type input "255"
click at [735, 426] on icon "Espace de travail de Blocky" at bounding box center [729, 427] width 29 height 23
type input "255"
click at [790, 430] on icon "Espace de travail de Blocky" at bounding box center [785, 427] width 29 height 23
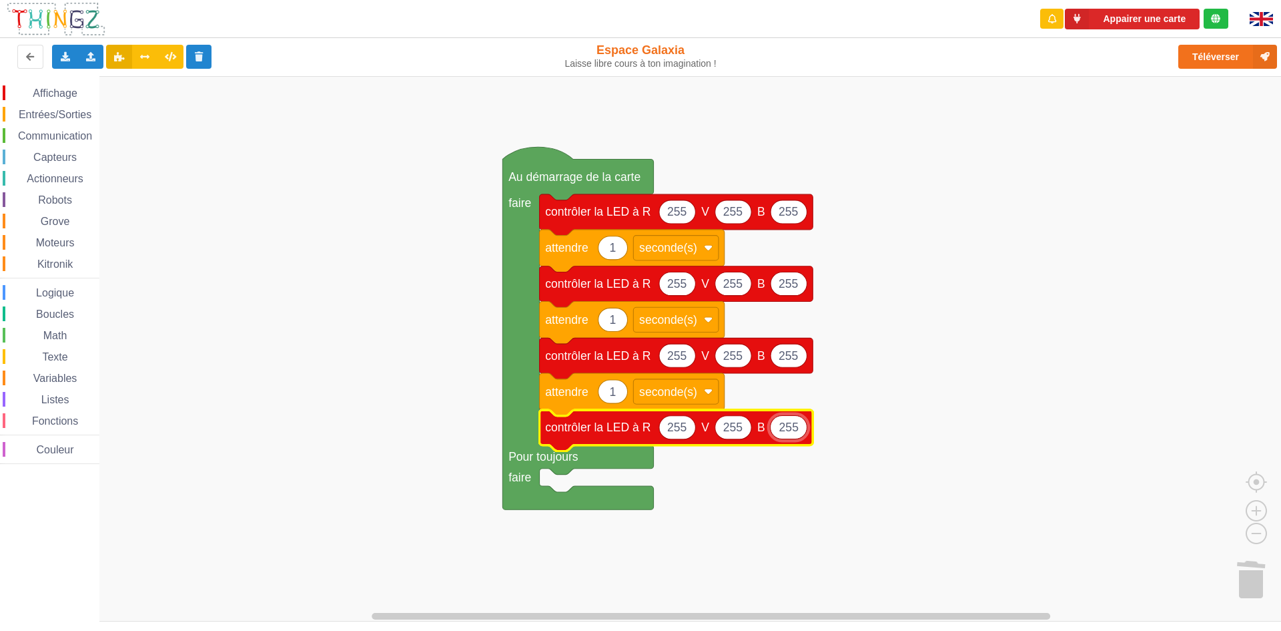
type input "255"
click at [65, 113] on span "Entrées/Sorties" at bounding box center [55, 114] width 77 height 11
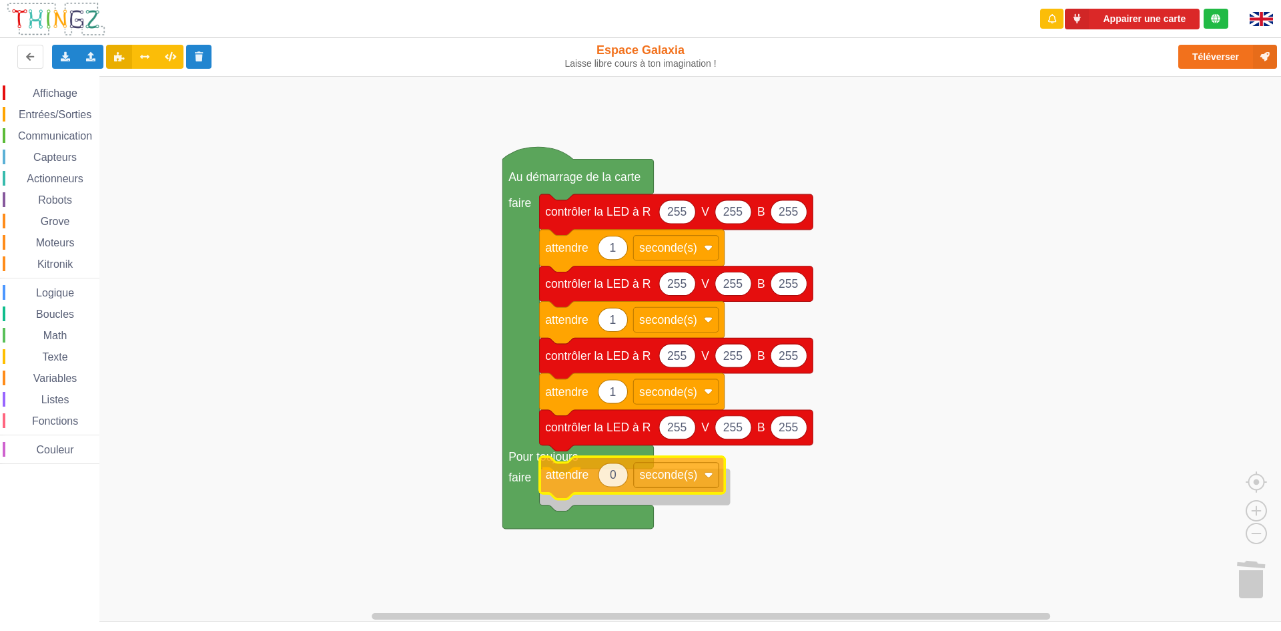
click at [557, 471] on div "Affichage Entrées/Sorties Communication Capteurs Actionneurs Robots Grove Moteu…" at bounding box center [645, 348] width 1291 height 545
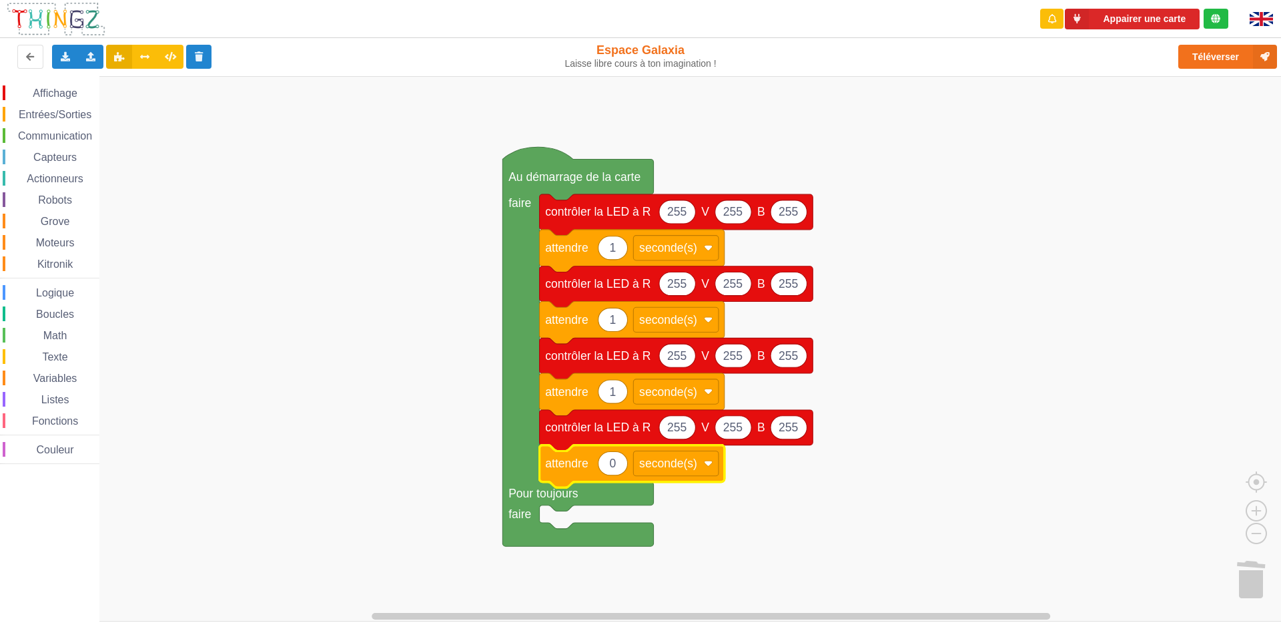
click at [617, 463] on icon "Espace de travail de Blocky" at bounding box center [613, 462] width 29 height 23
type input "1"
click at [1108, 10] on button "Appairer une carte" at bounding box center [1132, 19] width 135 height 21
click at [1121, 13] on button "Appairer une carte" at bounding box center [1132, 19] width 135 height 21
click at [1085, 17] on icon at bounding box center [1077, 19] width 24 height 21
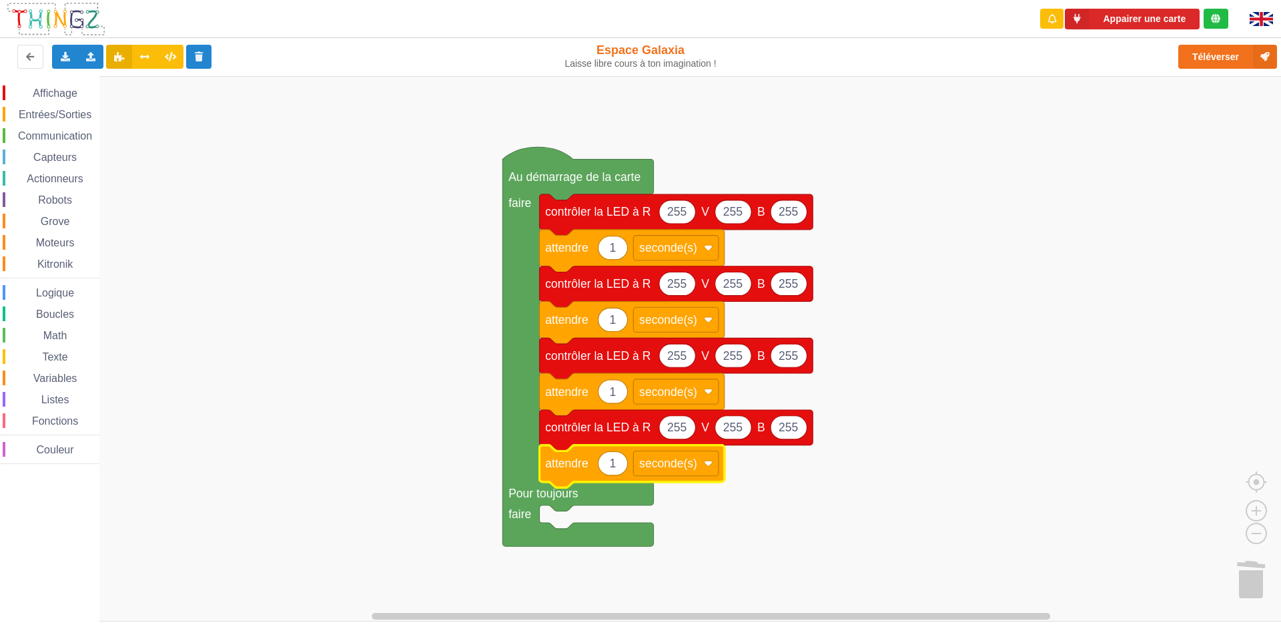
click at [992, 497] on rect "Espace de travail de Blocky" at bounding box center [645, 348] width 1291 height 545
click at [1140, 19] on button "Appairer une carte" at bounding box center [1132, 19] width 135 height 21
click at [1165, 17] on button "Appairer une carte" at bounding box center [1132, 19] width 135 height 21
drag, startPoint x: 1200, startPoint y: 17, endPoint x: 1209, endPoint y: 13, distance: 9.6
click at [1201, 16] on div "Appairer une carte" at bounding box center [1134, 19] width 190 height 21
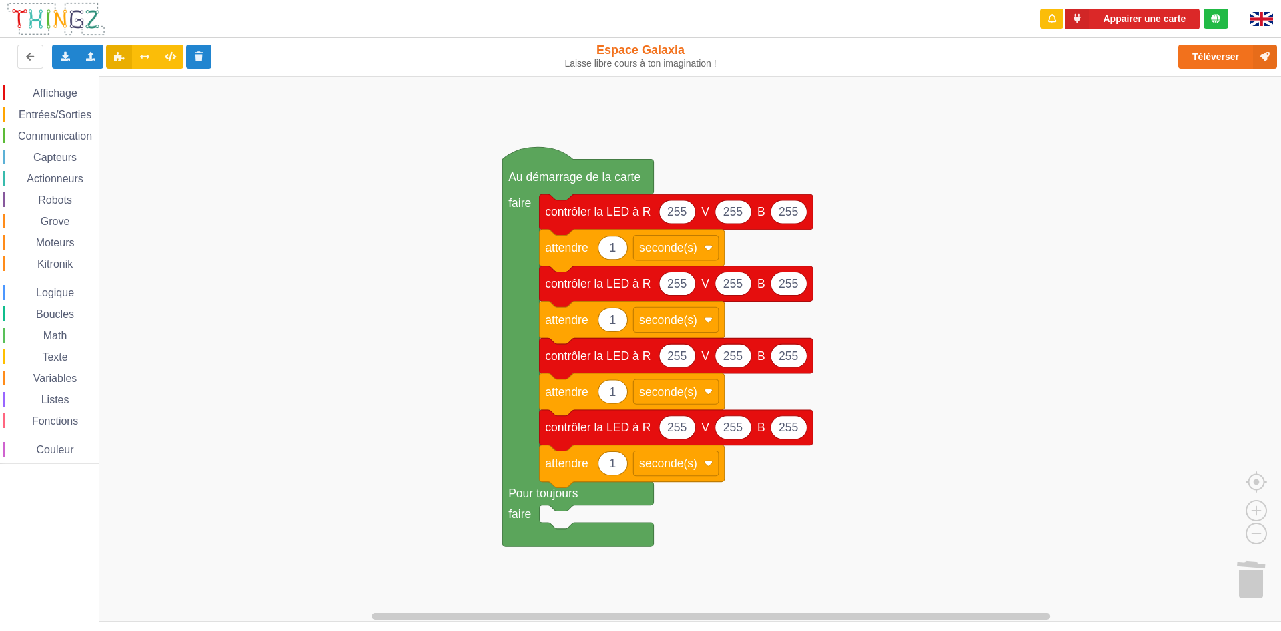
click at [1212, 14] on div at bounding box center [1216, 19] width 25 height 20
click at [1214, 17] on icon at bounding box center [1215, 18] width 9 height 9
click at [1214, 24] on div at bounding box center [1216, 19] width 25 height 20
click at [1266, 23] on img at bounding box center [1261, 19] width 23 height 14
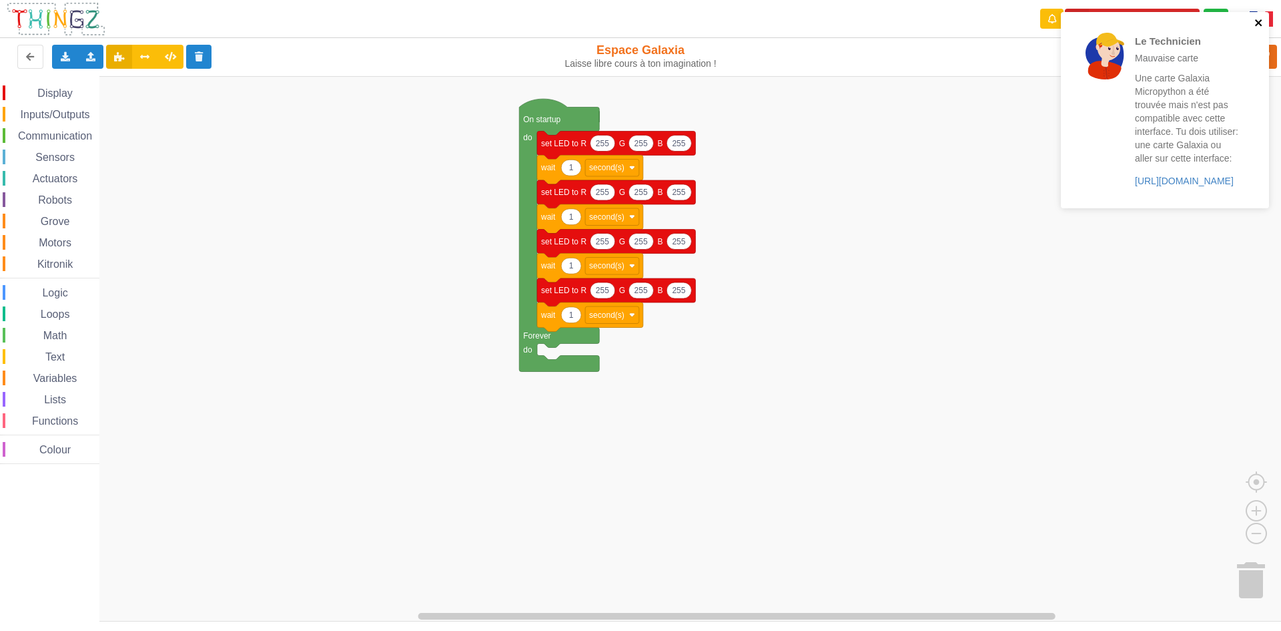
click at [1257, 22] on icon "close" at bounding box center [1258, 22] width 7 height 7
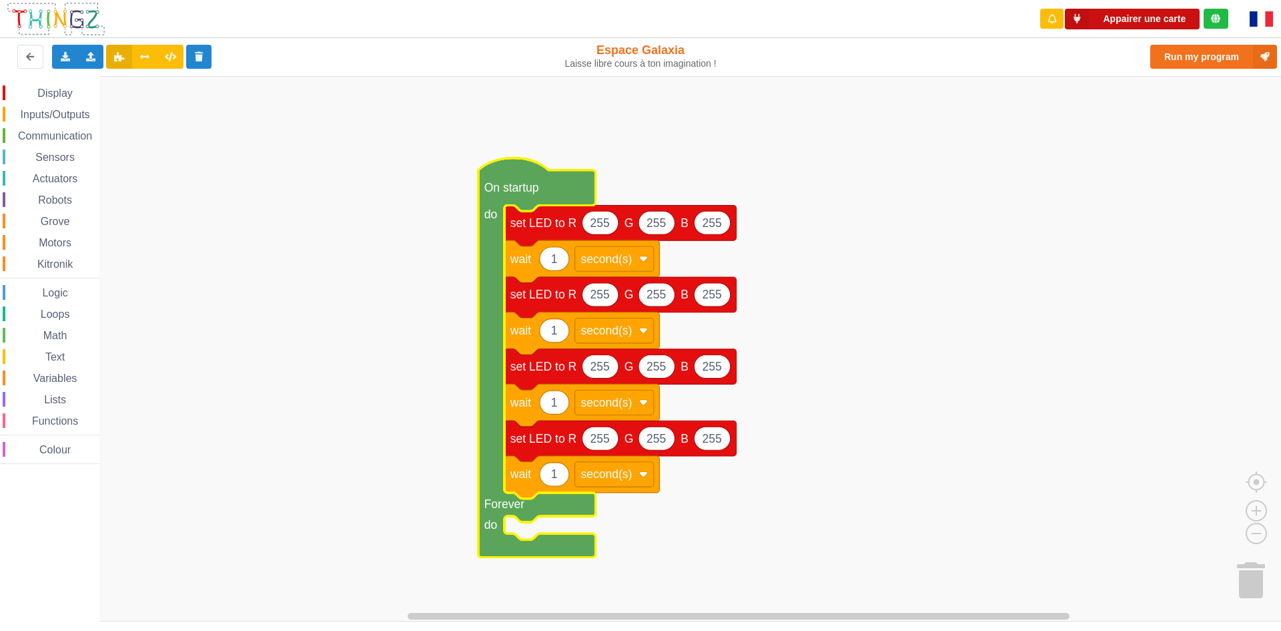
click at [1142, 24] on button "Appairer une carte" at bounding box center [1132, 19] width 135 height 21
click at [1262, 23] on img at bounding box center [1261, 18] width 23 height 15
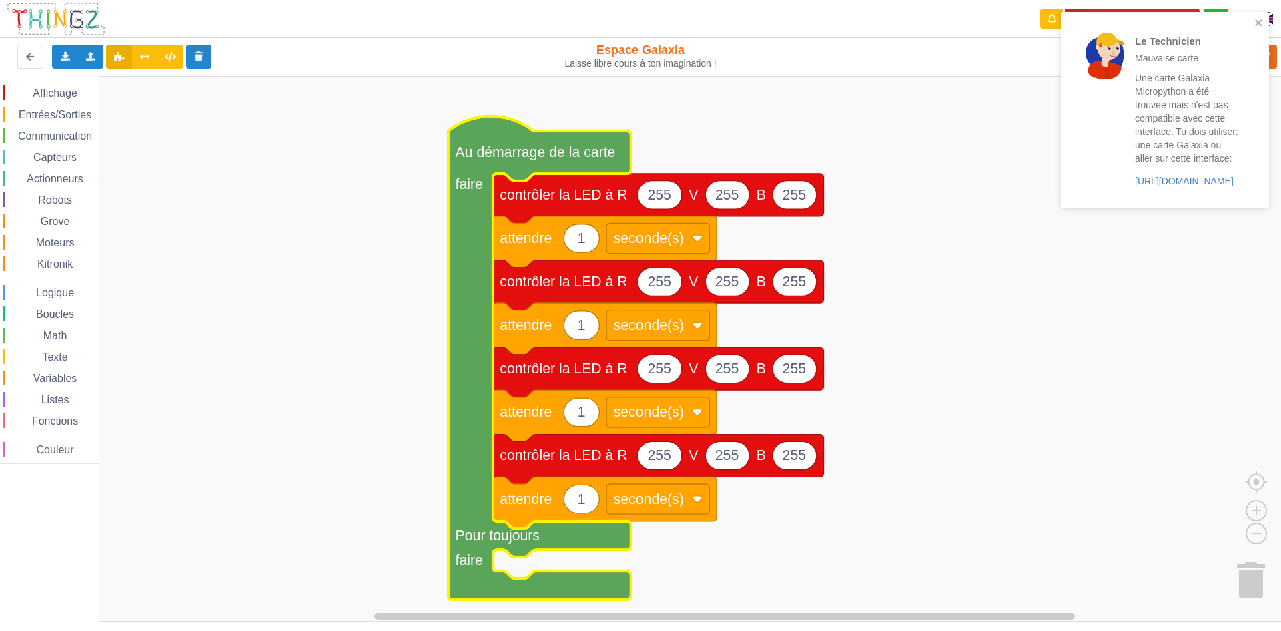
click at [1262, 16] on div "Le Technicien Mauvaise carte Une carte Galaxia Micropython a été trouvée mais n…" at bounding box center [1165, 110] width 208 height 196
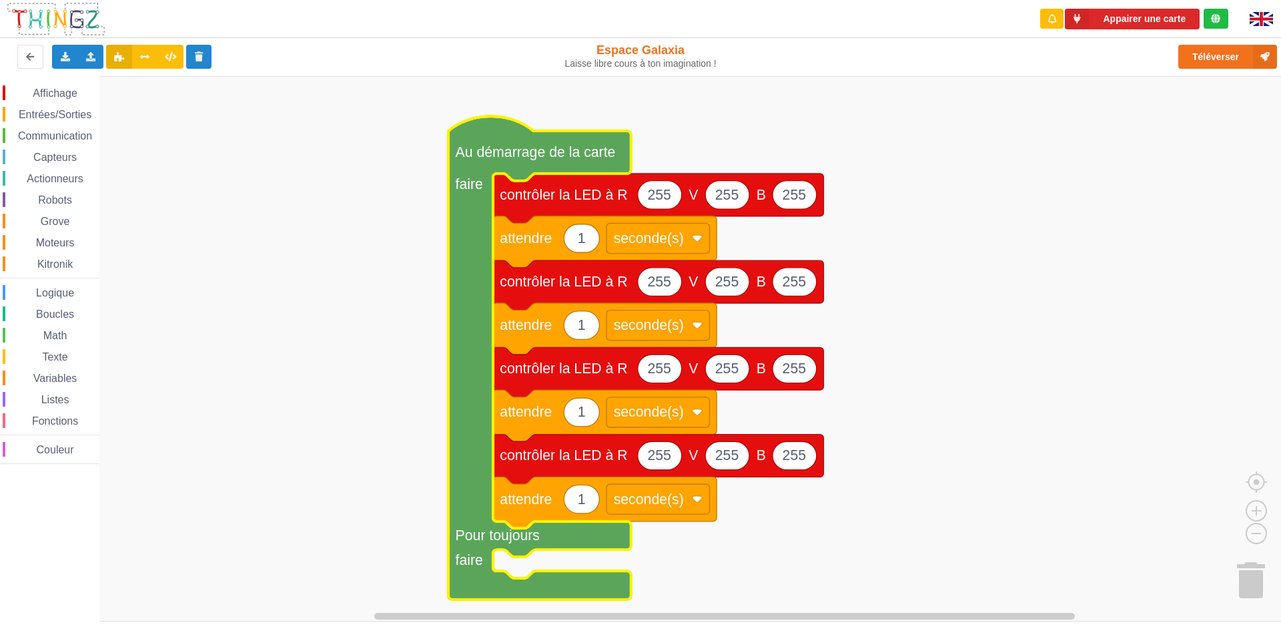
click at [1163, 5] on div "Appairer une carte" at bounding box center [1133, 19] width 211 height 38
click at [1162, 9] on div "Appairer une carte" at bounding box center [1133, 19] width 211 height 38
click at [1159, 15] on button "Appairer une carte" at bounding box center [1132, 19] width 135 height 21
click at [1160, 15] on button "Appairer une carte" at bounding box center [1132, 19] width 135 height 21
click at [1195, 55] on button "Téléverser" at bounding box center [1228, 57] width 99 height 24
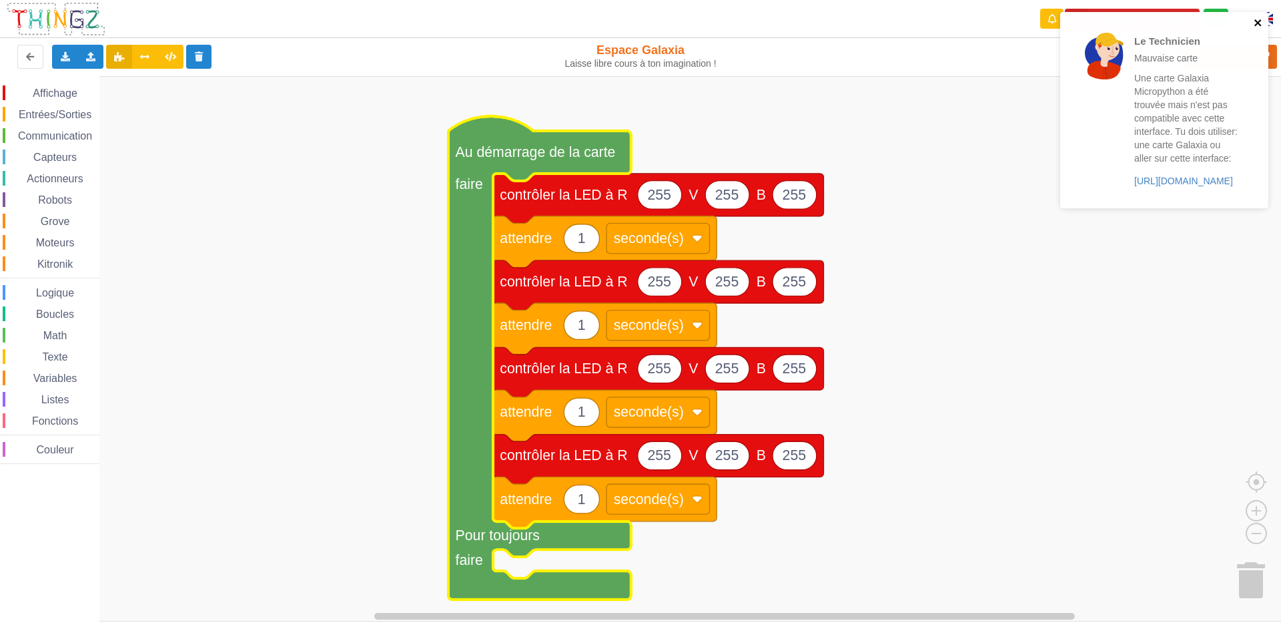
click at [1261, 25] on icon "close" at bounding box center [1258, 22] width 9 height 11
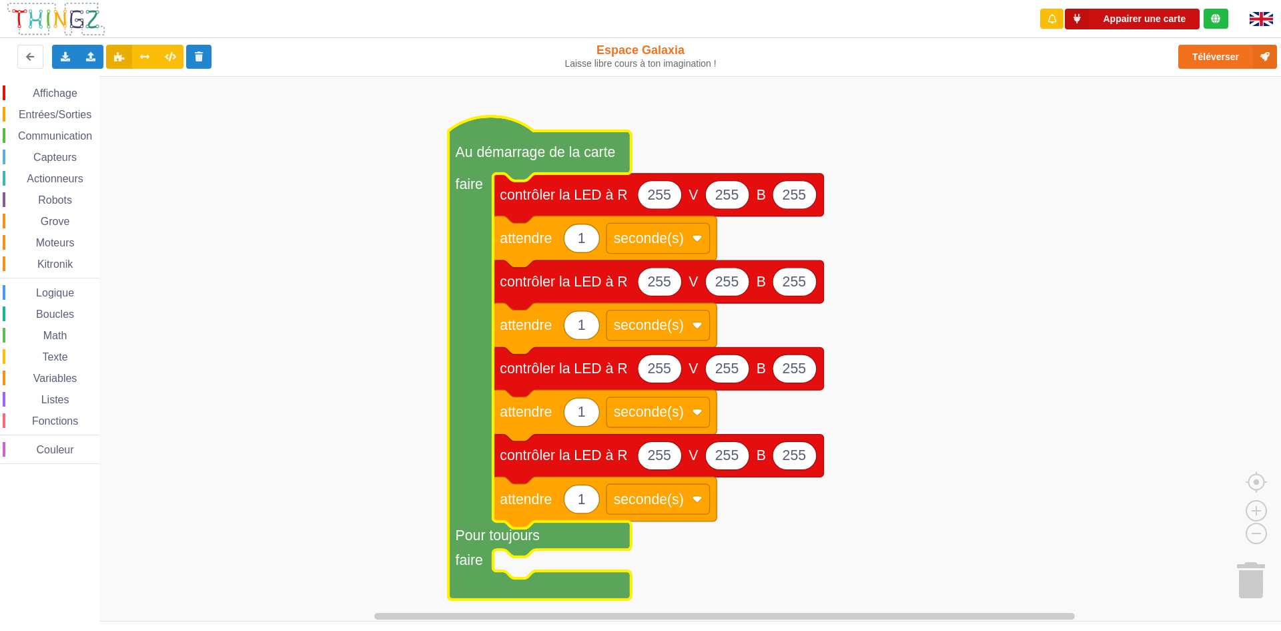
click at [1139, 19] on button "Appairer une carte" at bounding box center [1132, 19] width 135 height 21
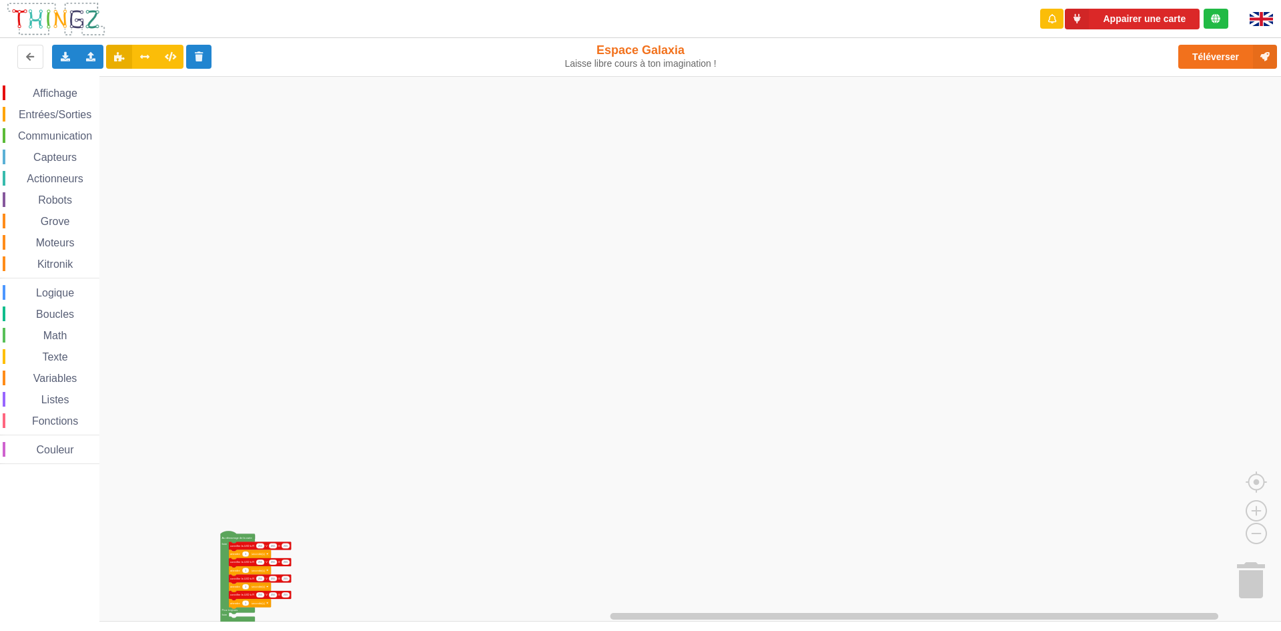
click at [254, 630] on html "Appairer une carte Exporter l'assemblage de blocs Exporter l'assemblage de bloc…" at bounding box center [640, 315] width 1281 height 631
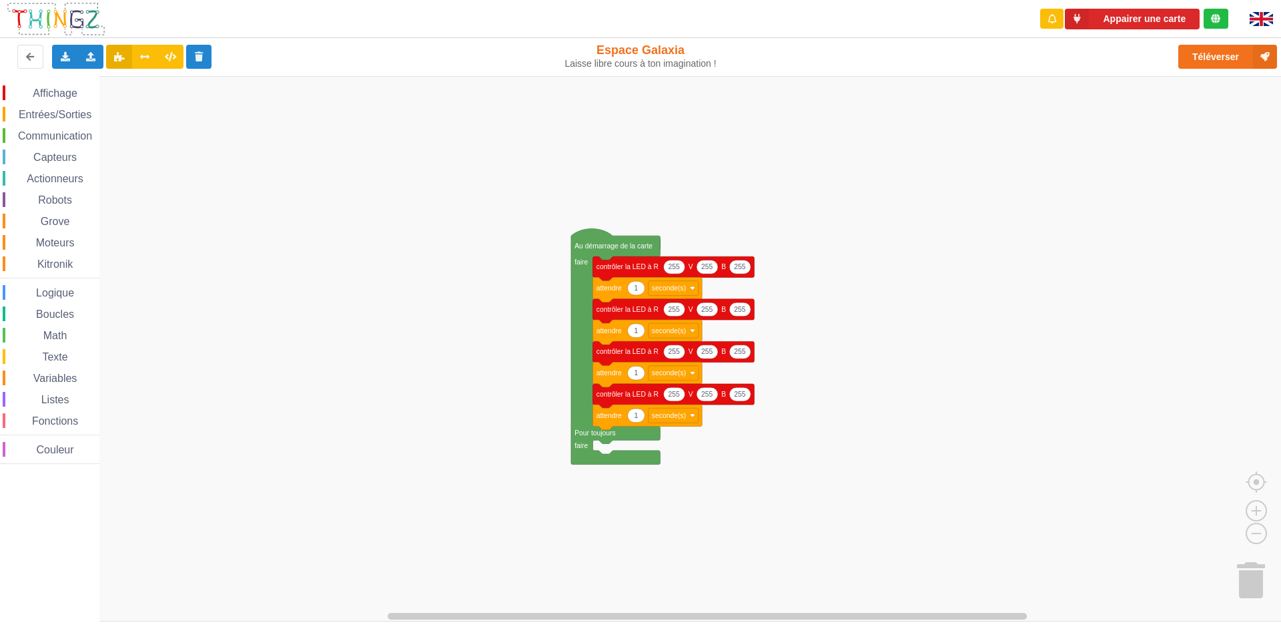
click at [892, 174] on rect "Espace de travail de Blocky" at bounding box center [645, 348] width 1291 height 545
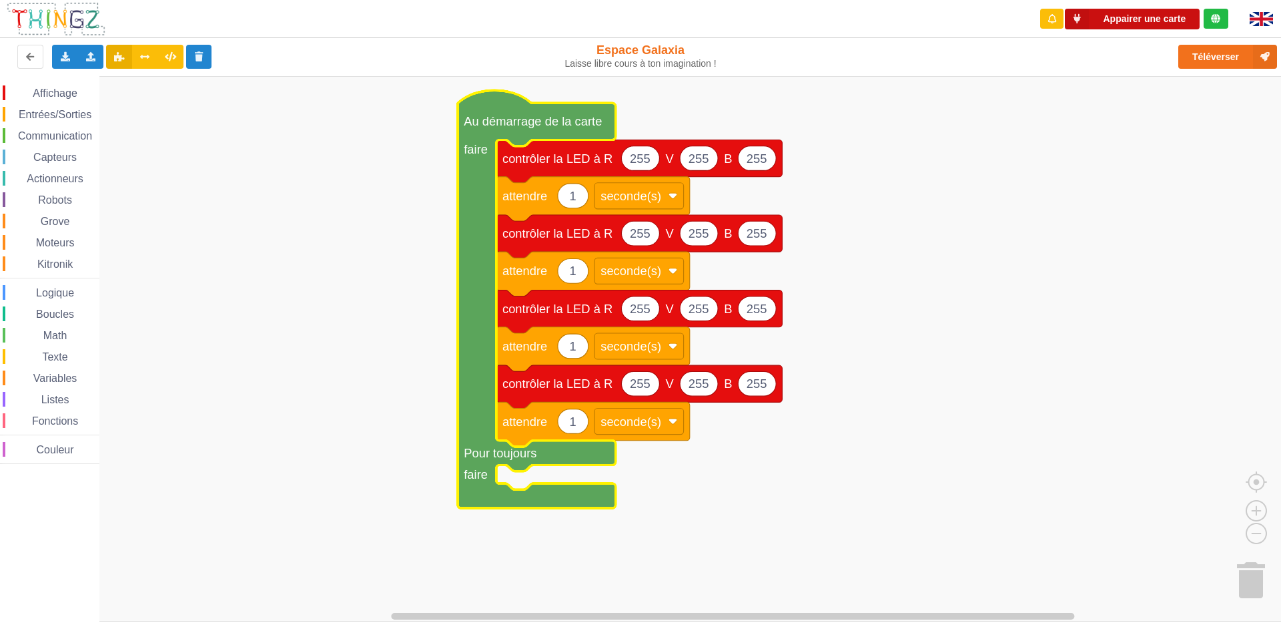
click at [1170, 13] on button "Appairer une carte" at bounding box center [1132, 19] width 135 height 21
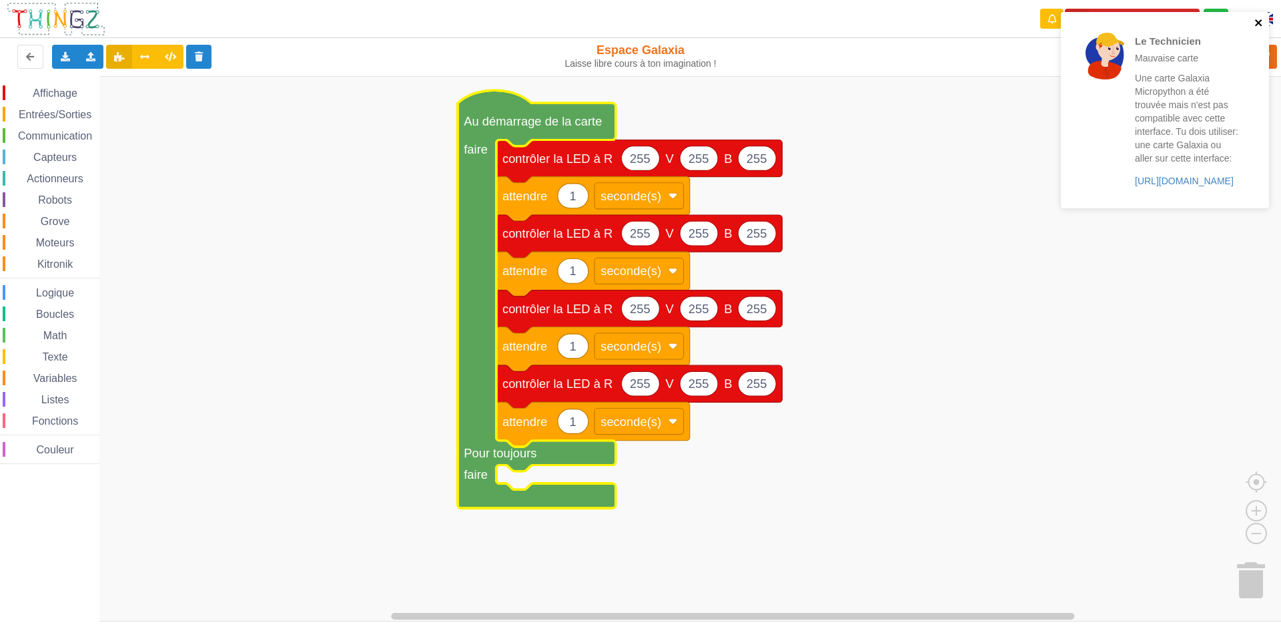
click at [1255, 21] on icon "close" at bounding box center [1259, 22] width 9 height 11
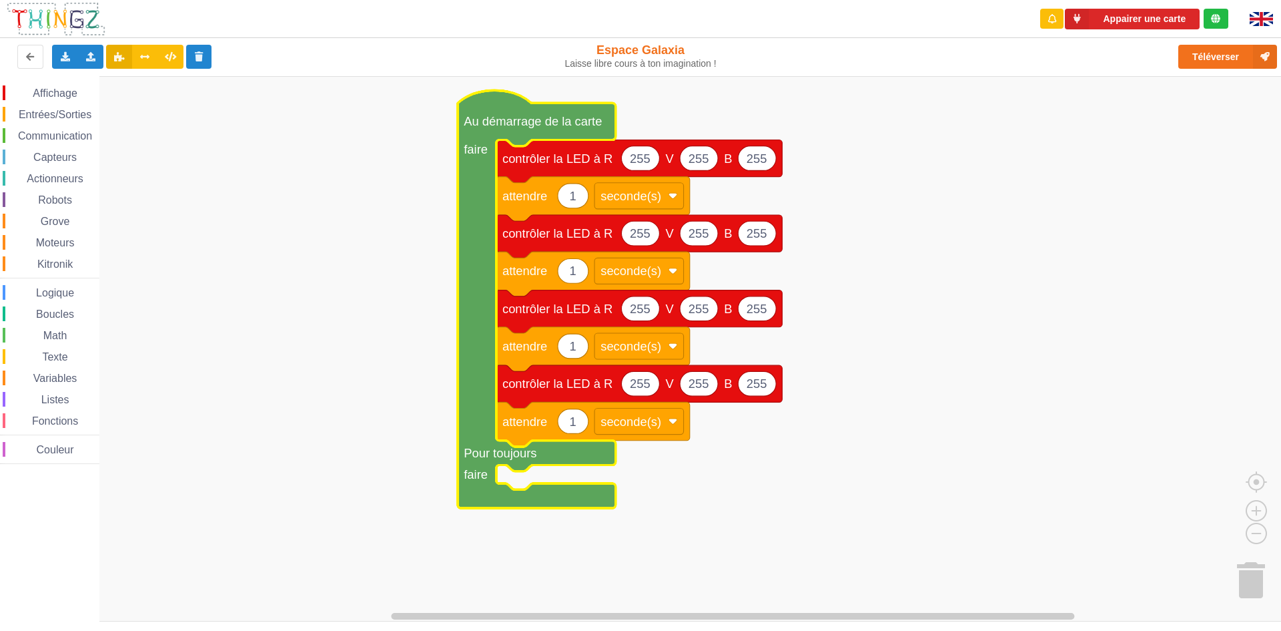
click at [1086, 19] on div "Le Technicien Mauvaise carte Une carte Galaxia Micropython a été trouvée mais n…" at bounding box center [1166, 114] width 214 height 211
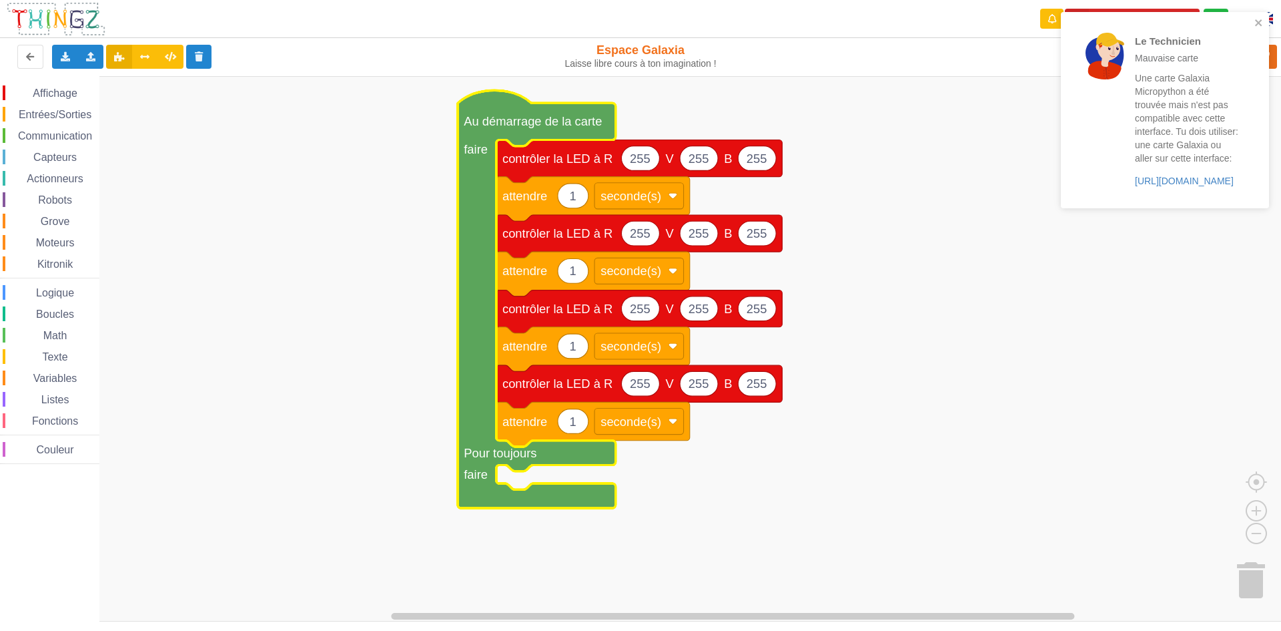
click at [1133, 18] on div "Le Technicien Mauvaise carte Une carte Galaxia Micropython a été trouvée mais n…" at bounding box center [1161, 110] width 188 height 186
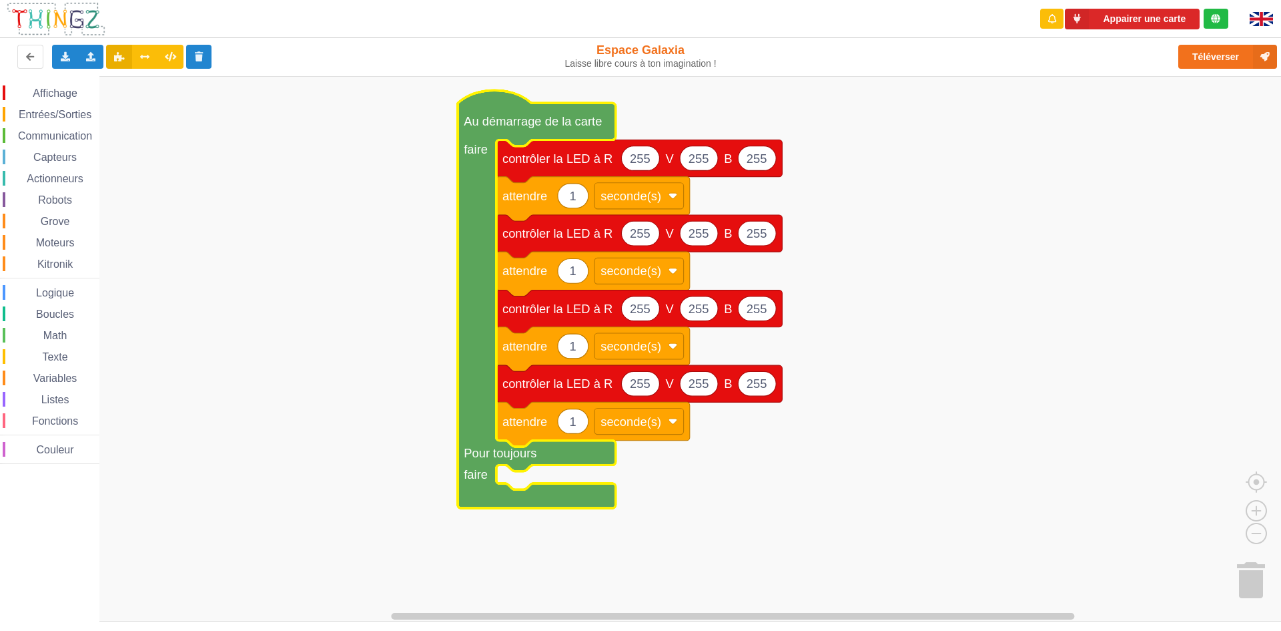
click at [1135, 12] on div "Le Technicien Mauvaise carte Une carte Galaxia Micropython a été trouvée mais n…" at bounding box center [1166, 114] width 214 height 211
click at [1135, 15] on button "Appairer une carte" at bounding box center [1132, 19] width 135 height 21
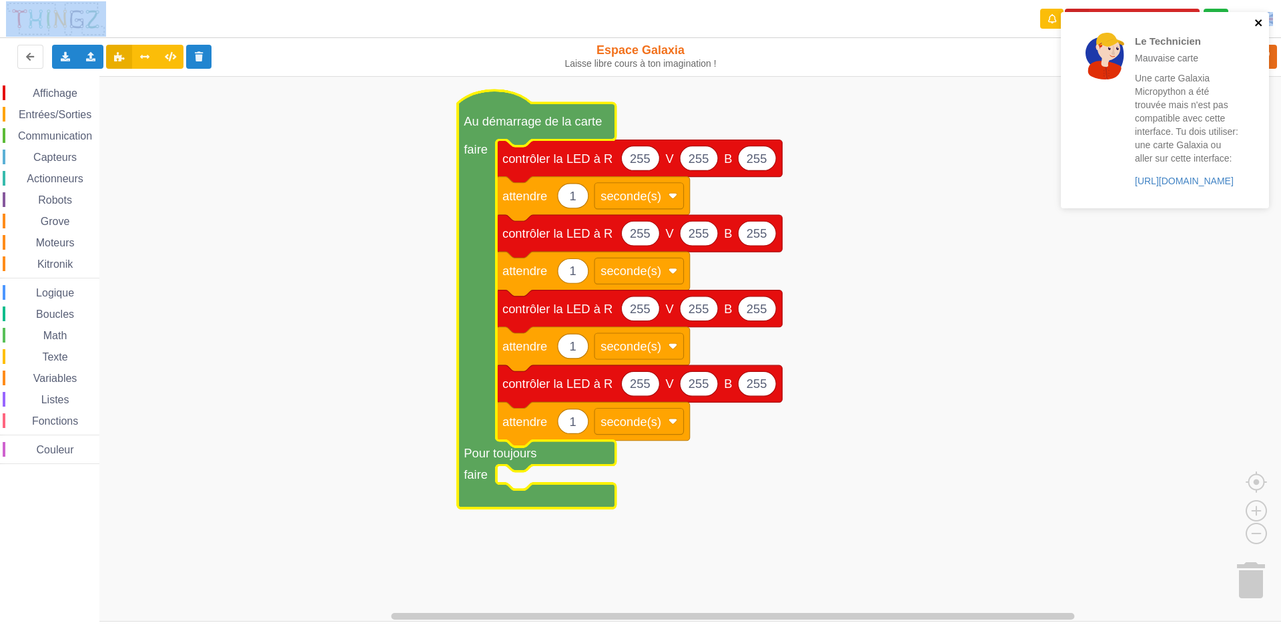
click at [1258, 25] on icon "close" at bounding box center [1259, 22] width 9 height 11
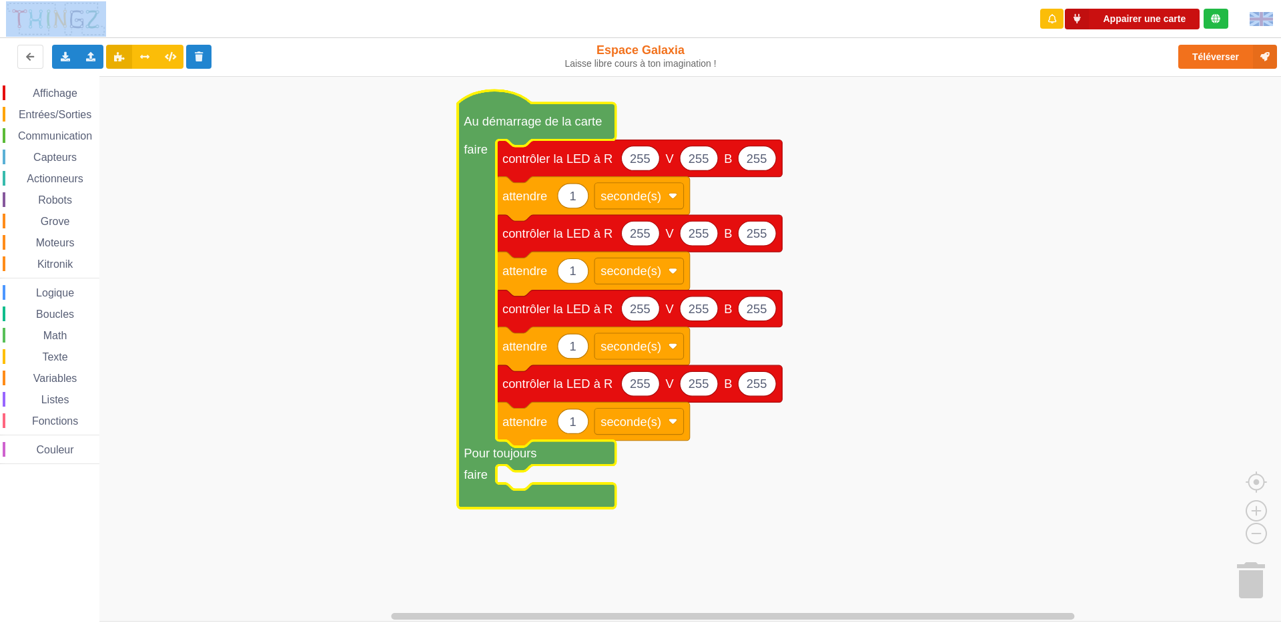
click at [1135, 13] on button "Appairer une carte" at bounding box center [1132, 19] width 135 height 21
click at [446, 147] on rect "Espace de travail de Blocky" at bounding box center [645, 348] width 1291 height 545
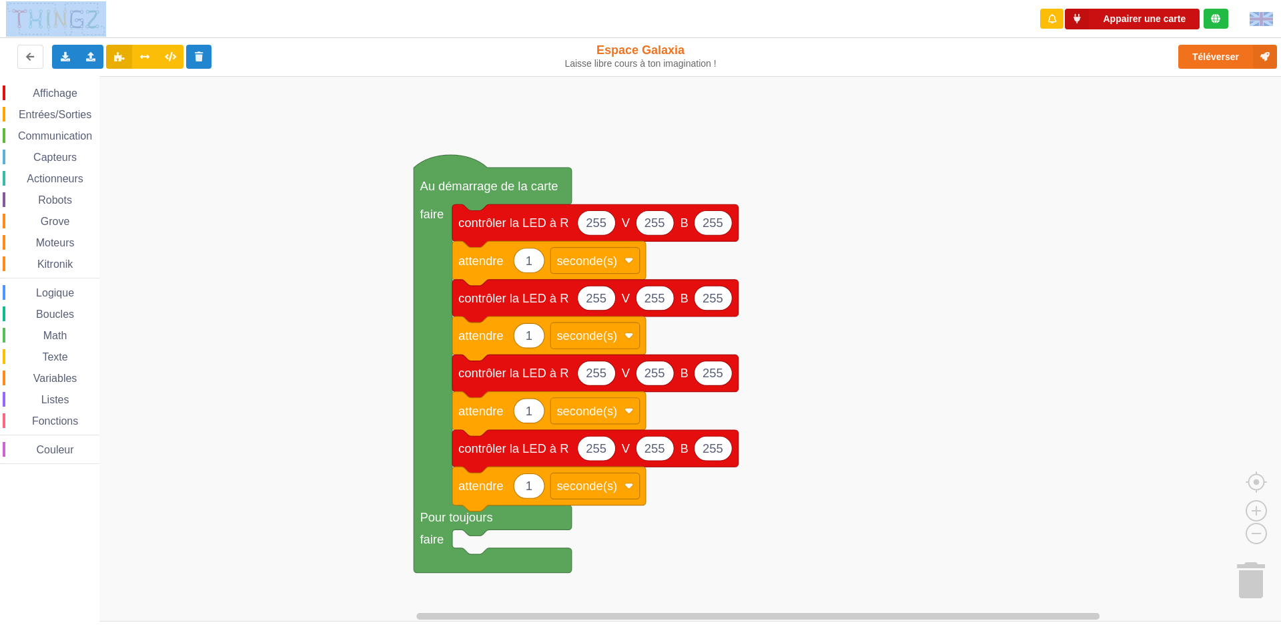
click at [1131, 20] on button "Appairer une carte" at bounding box center [1132, 19] width 135 height 21
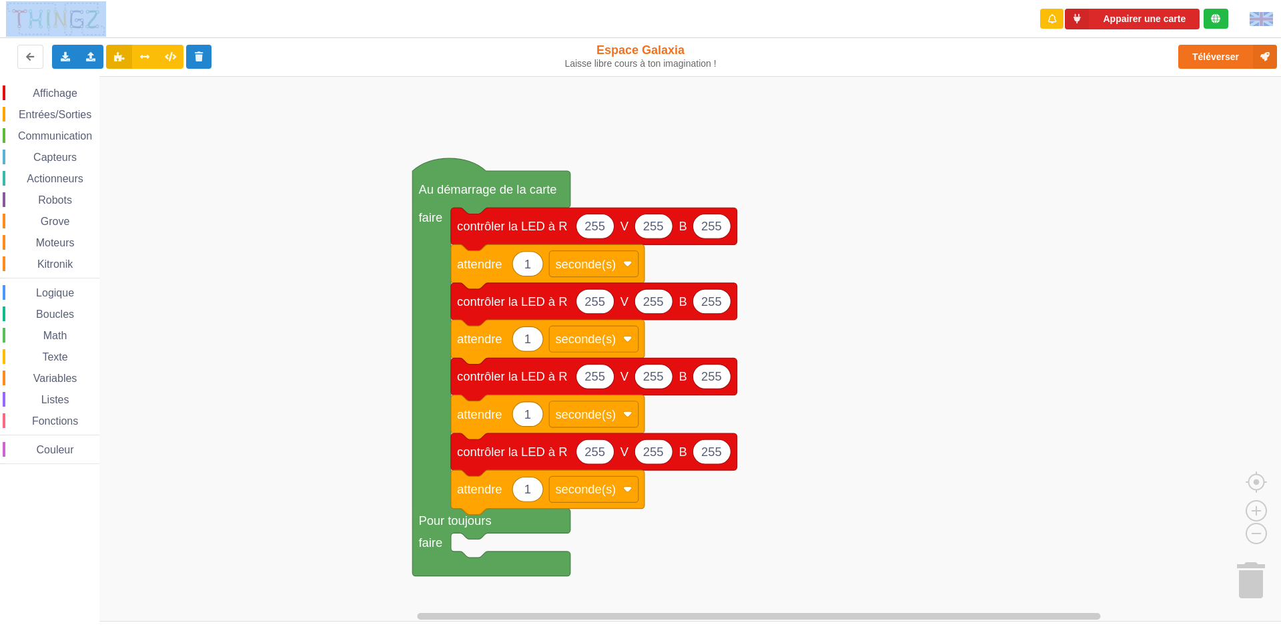
click at [1135, 224] on rect "Espace de travail de Blocky" at bounding box center [645, 348] width 1291 height 545
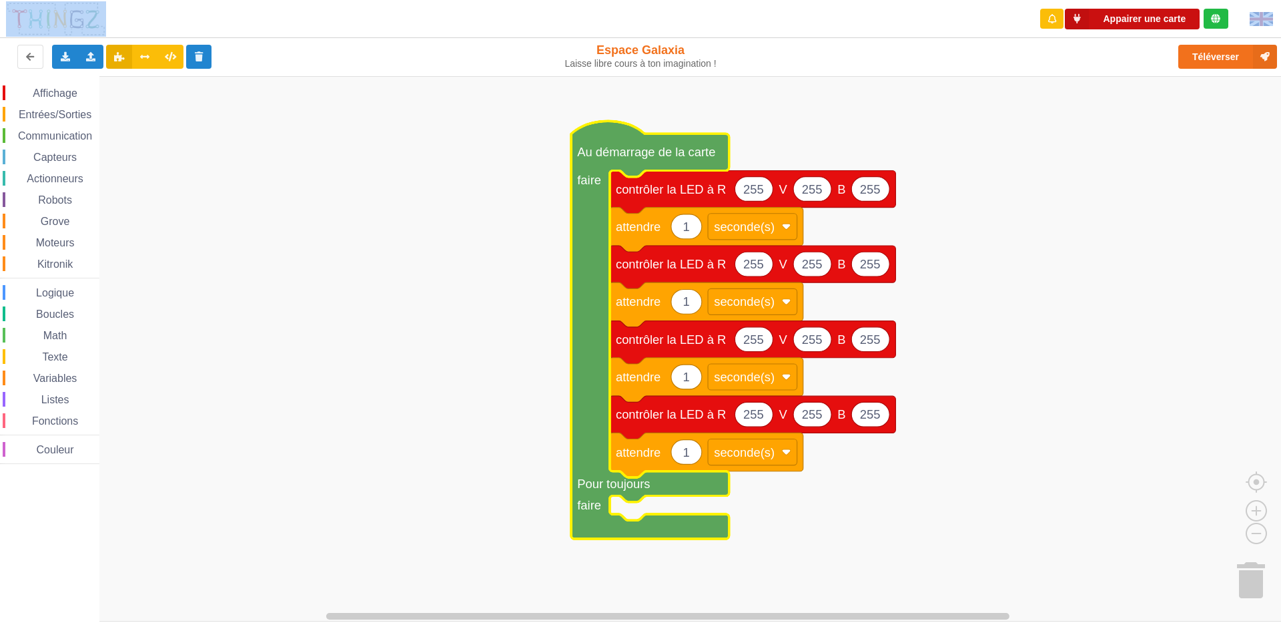
click at [1089, 12] on icon at bounding box center [1077, 19] width 24 height 21
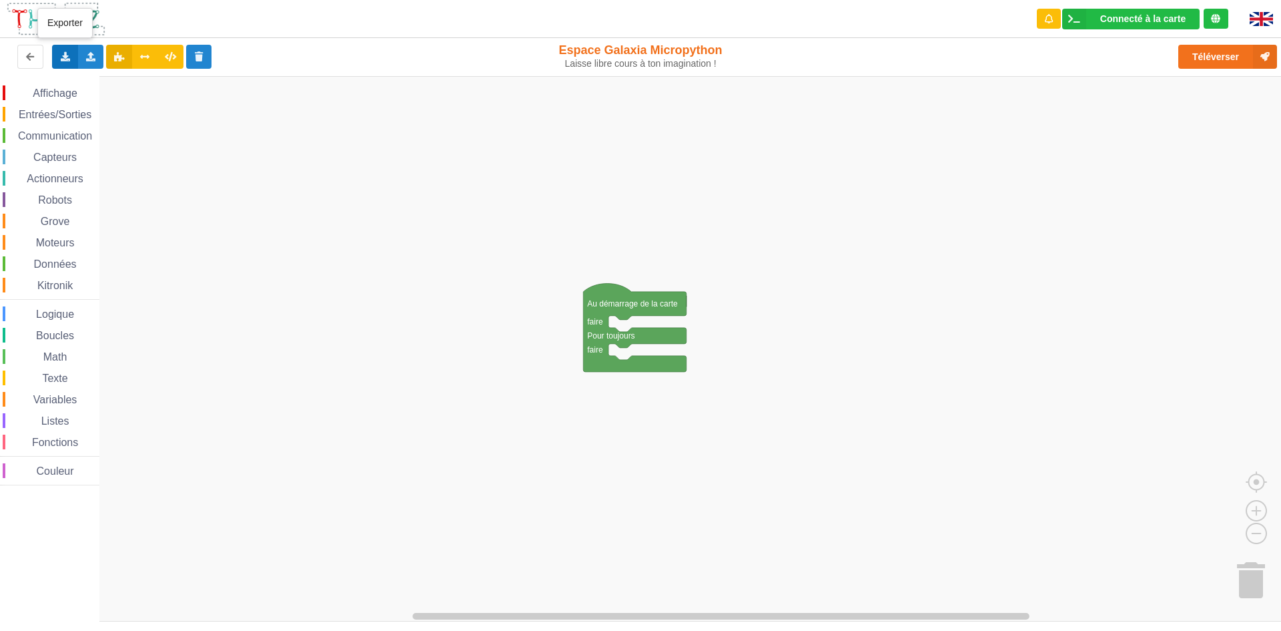
click at [54, 57] on div "Exporter l'assemblage de blocs Exporter l'assemblage de blocs au format Python" at bounding box center [65, 57] width 26 height 24
click at [101, 83] on span "Exporter l'assemblage de blocs" at bounding box center [146, 81] width 129 height 11
